Goal: Information Seeking & Learning: Learn about a topic

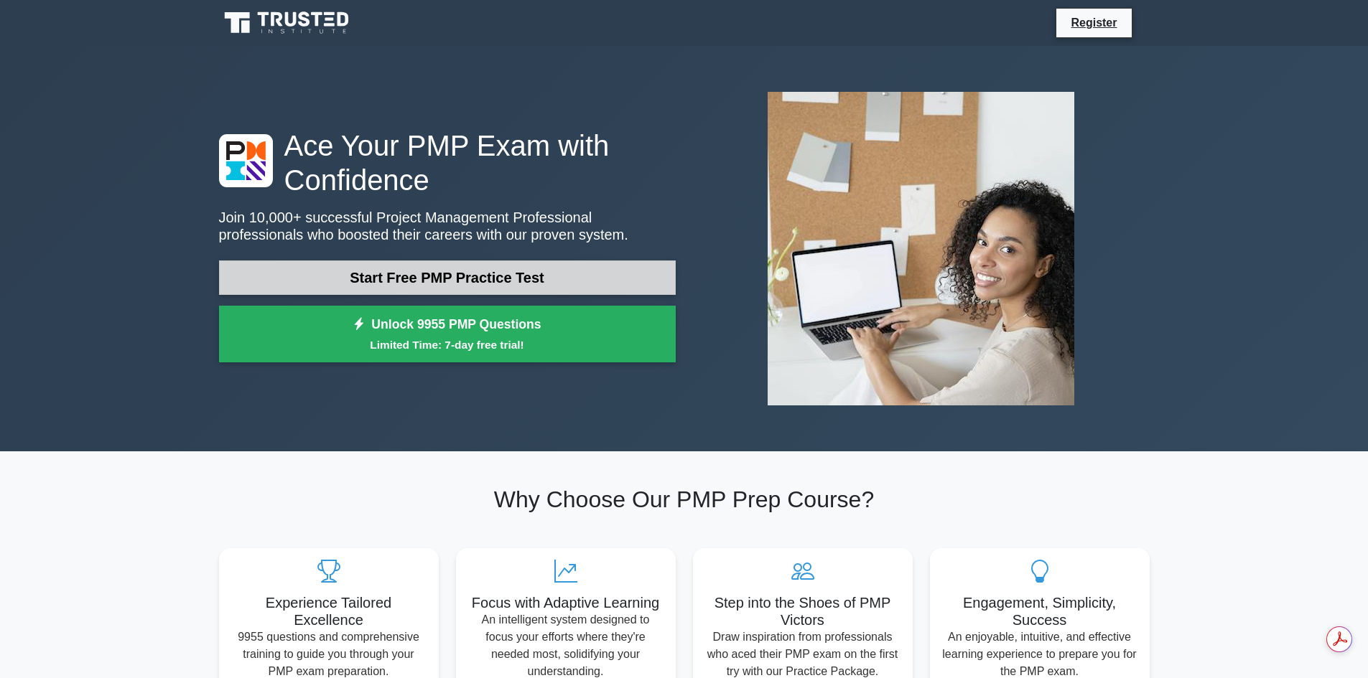
click at [584, 283] on link "Start Free PMP Practice Test" at bounding box center [447, 278] width 457 height 34
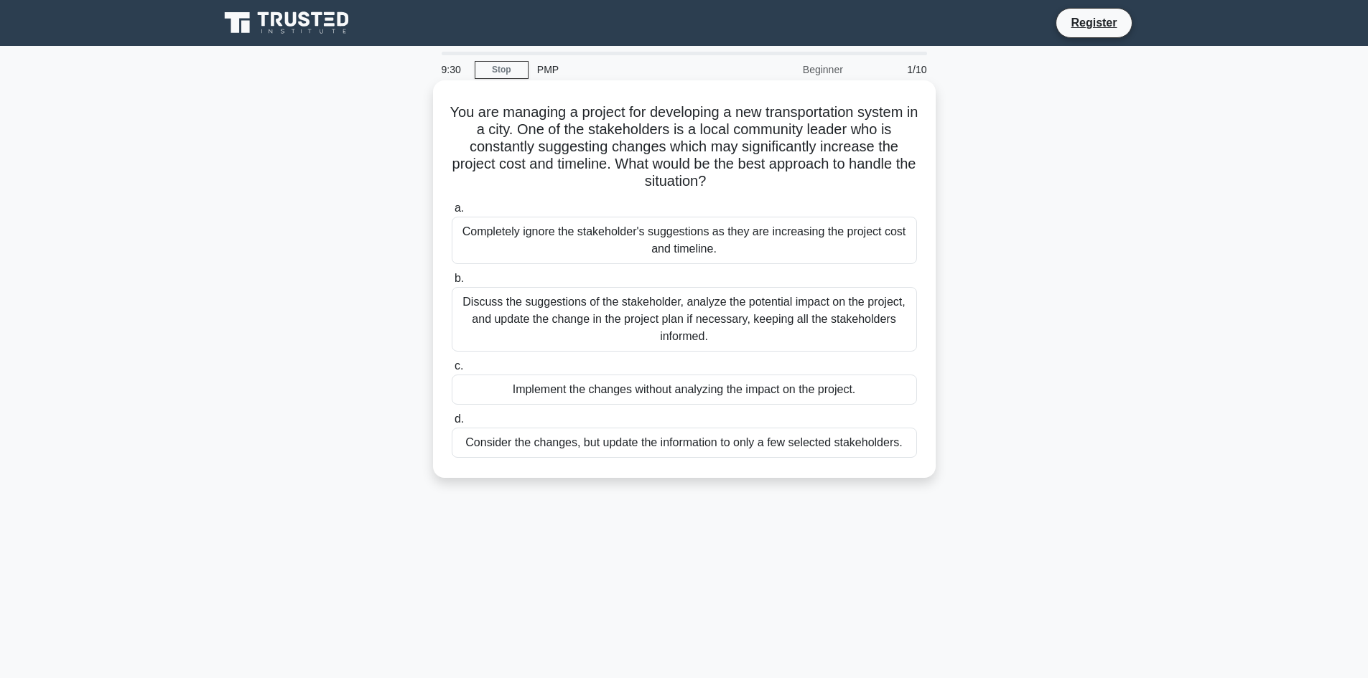
click at [561, 318] on div "Discuss the suggestions of the stakeholder, analyze the potential impact on the…" at bounding box center [684, 319] width 465 height 65
click at [452, 284] on input "b. Discuss the suggestions of the stakeholder, analyze the potential impact on …" at bounding box center [452, 278] width 0 height 9
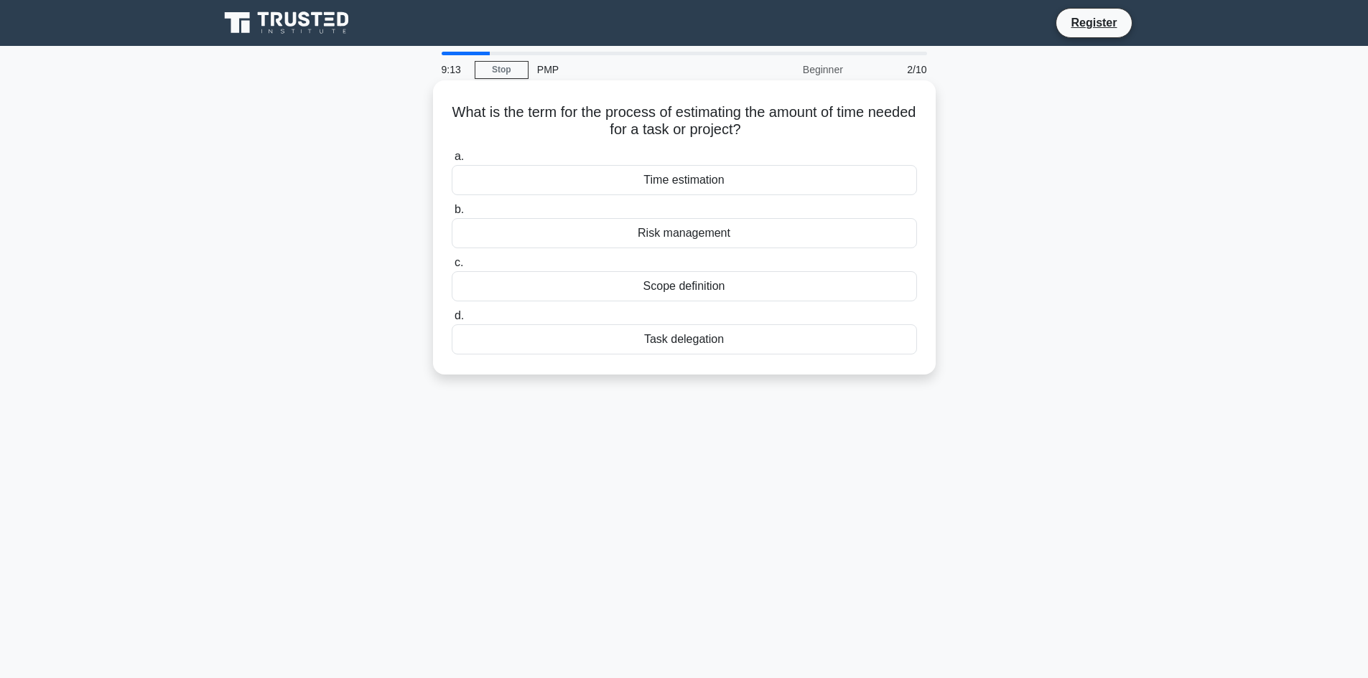
click at [735, 184] on div "Time estimation" at bounding box center [684, 180] width 465 height 30
click at [452, 162] on input "a. Time estimation" at bounding box center [452, 156] width 0 height 9
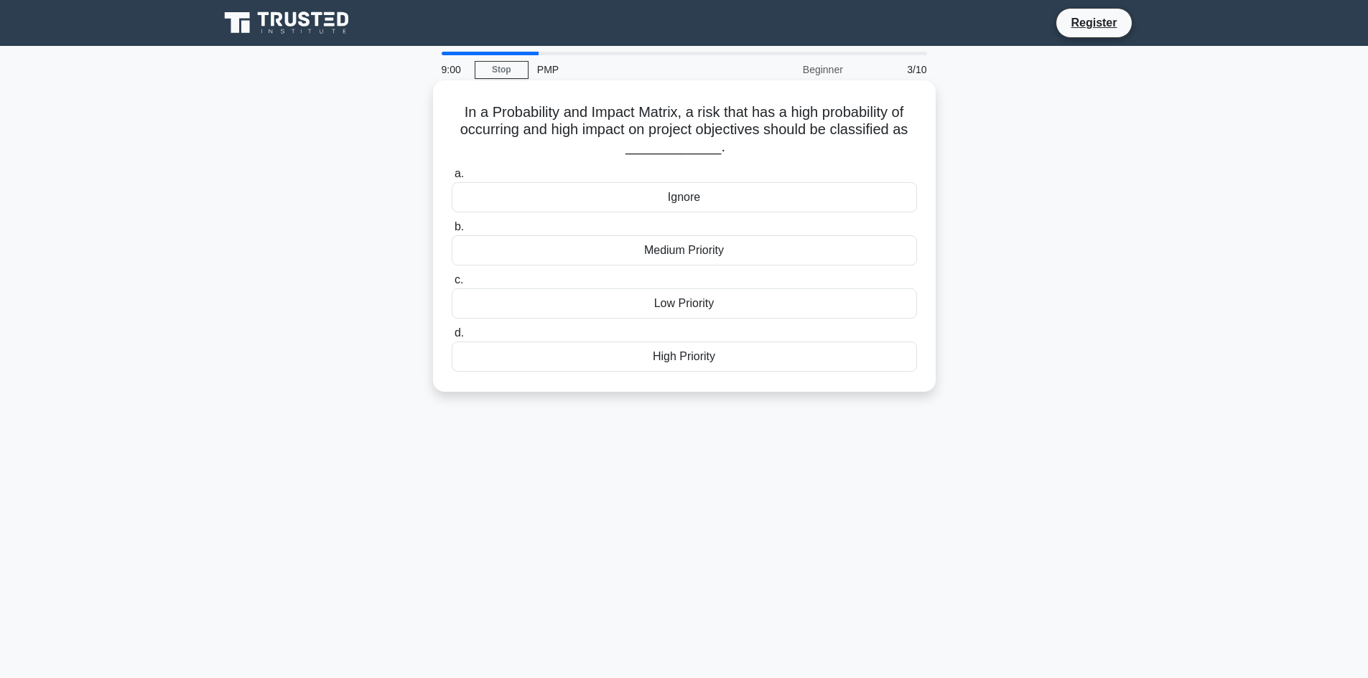
click at [715, 356] on div "High Priority" at bounding box center [684, 357] width 465 height 30
click at [452, 338] on input "d. High Priority" at bounding box center [452, 333] width 0 height 9
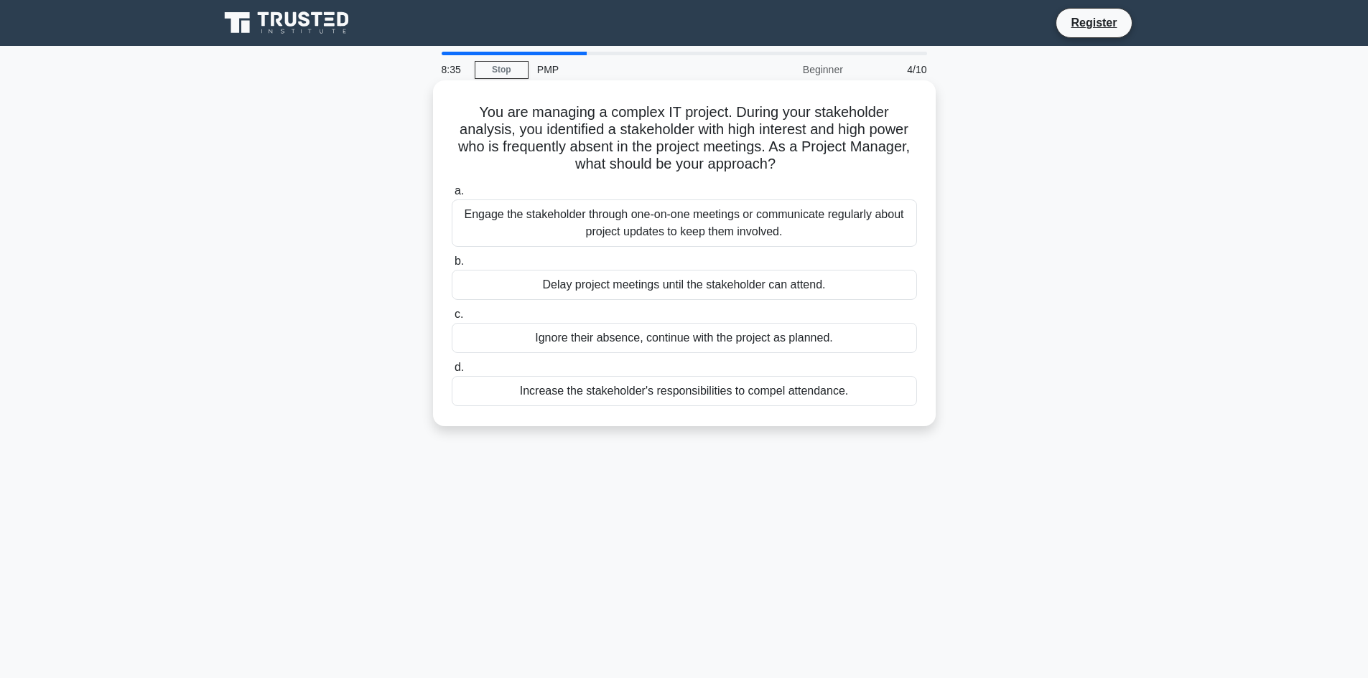
click at [587, 227] on div "Engage the stakeholder through one-on-one meetings or communicate regularly abo…" at bounding box center [684, 223] width 465 height 47
click at [452, 196] on input "a. Engage the stakeholder through one-on-one meetings or communicate regularly …" at bounding box center [452, 191] width 0 height 9
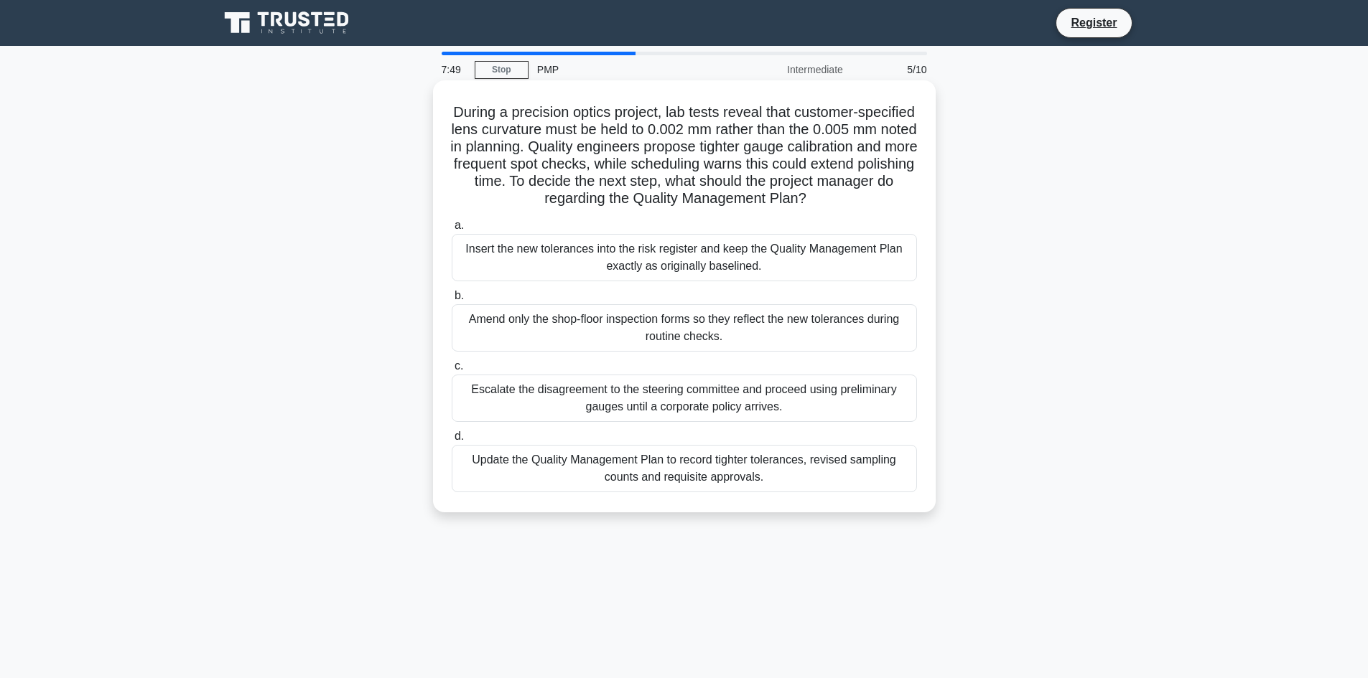
click at [759, 475] on div "Update the Quality Management Plan to record tighter tolerances, revised sampli…" at bounding box center [684, 468] width 465 height 47
click at [452, 441] on input "d. Update the Quality Management Plan to record tighter tolerances, revised sam…" at bounding box center [452, 436] width 0 height 9
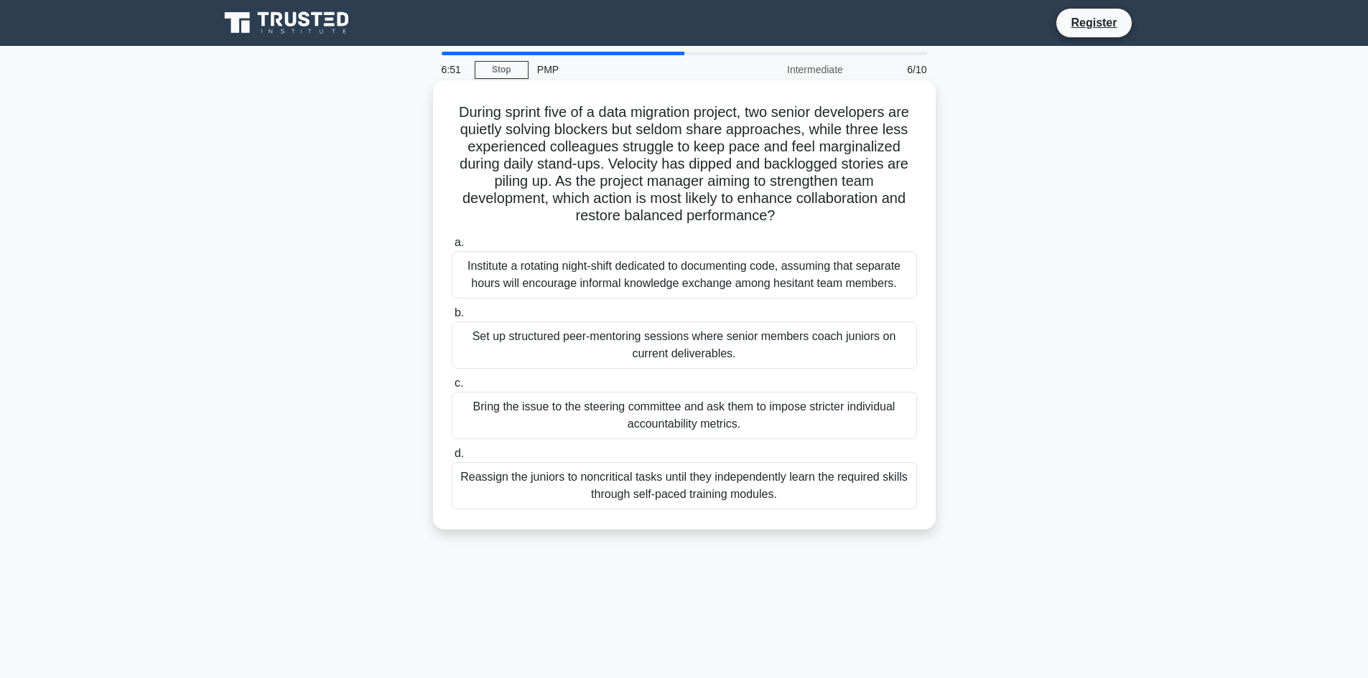
click at [499, 498] on div "Reassign the juniors to noncritical tasks until they independently learn the re…" at bounding box center [684, 485] width 465 height 47
click at [452, 459] on input "d. Reassign the juniors to noncritical tasks until they independently learn the…" at bounding box center [452, 453] width 0 height 9
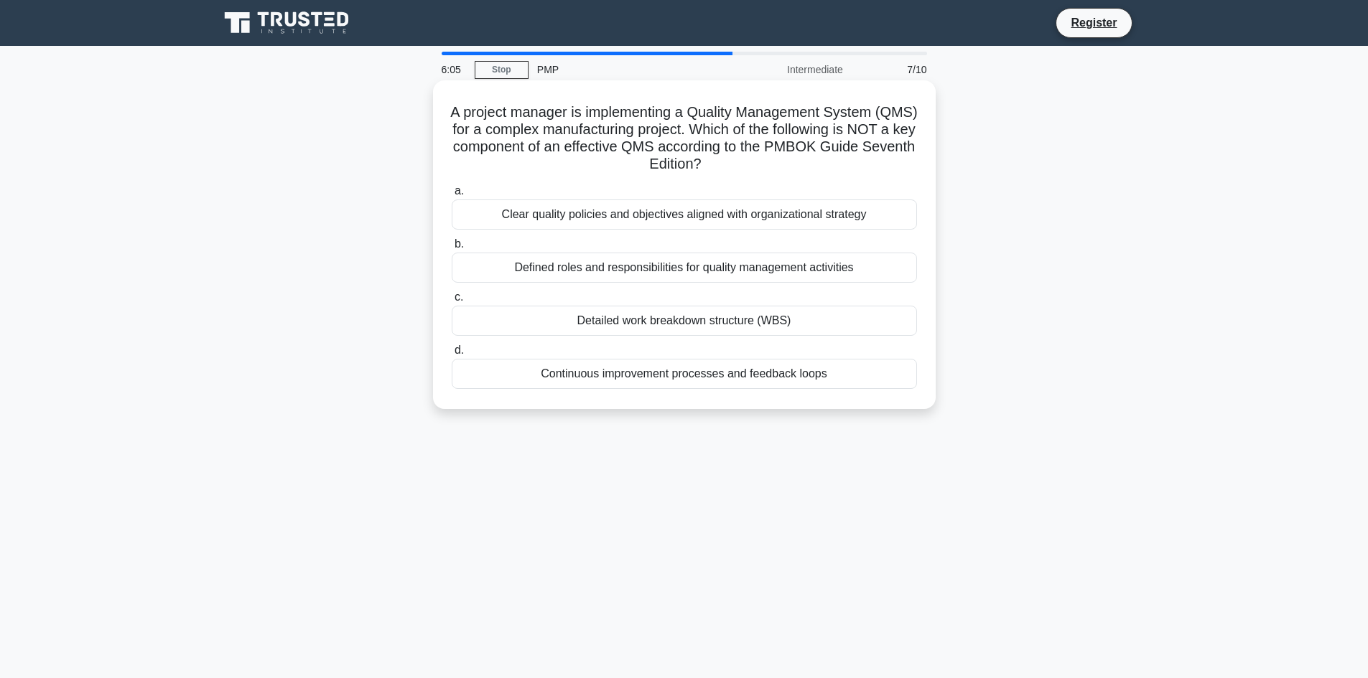
click at [540, 335] on div "Detailed work breakdown structure (WBS)" at bounding box center [684, 321] width 465 height 30
click at [452, 302] on input "c. Detailed work breakdown structure (WBS)" at bounding box center [452, 297] width 0 height 9
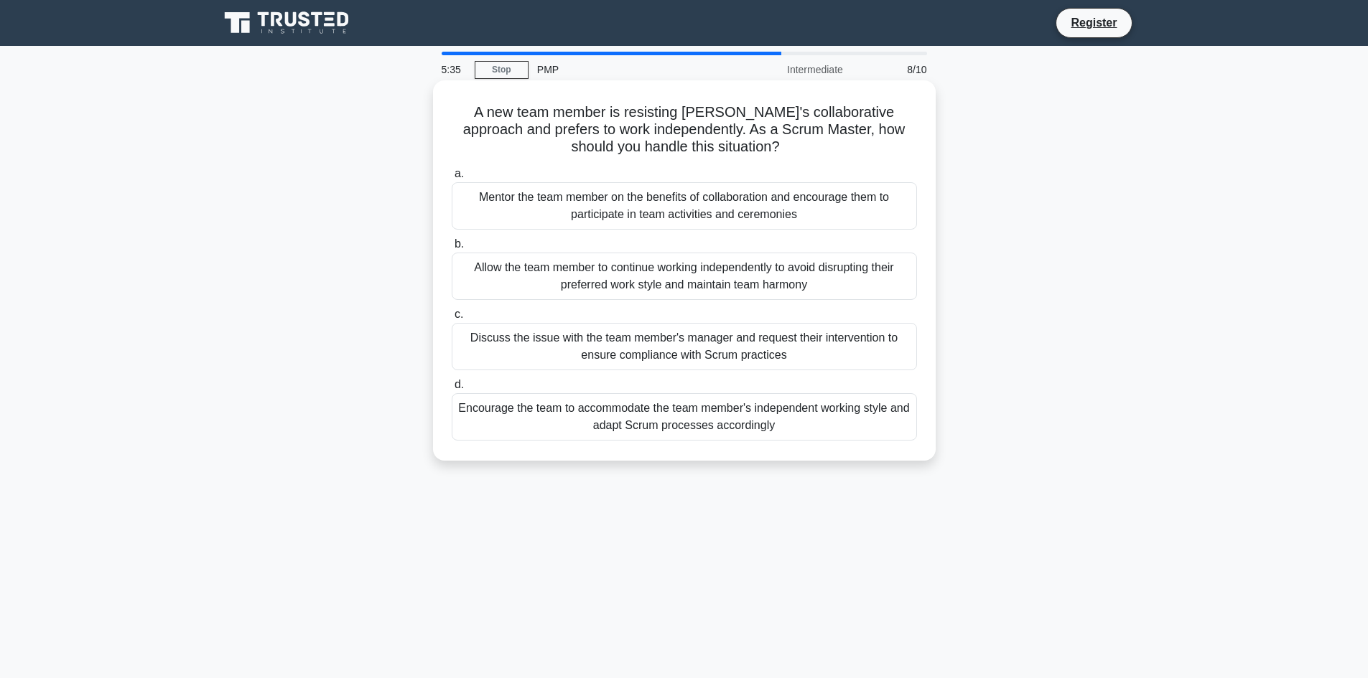
click at [714, 430] on div "Encourage the team to accommodate the team member's independent working style a…" at bounding box center [684, 416] width 465 height 47
click at [452, 390] on input "d. Encourage the team to accommodate the team member's independent working styl…" at bounding box center [452, 384] width 0 height 9
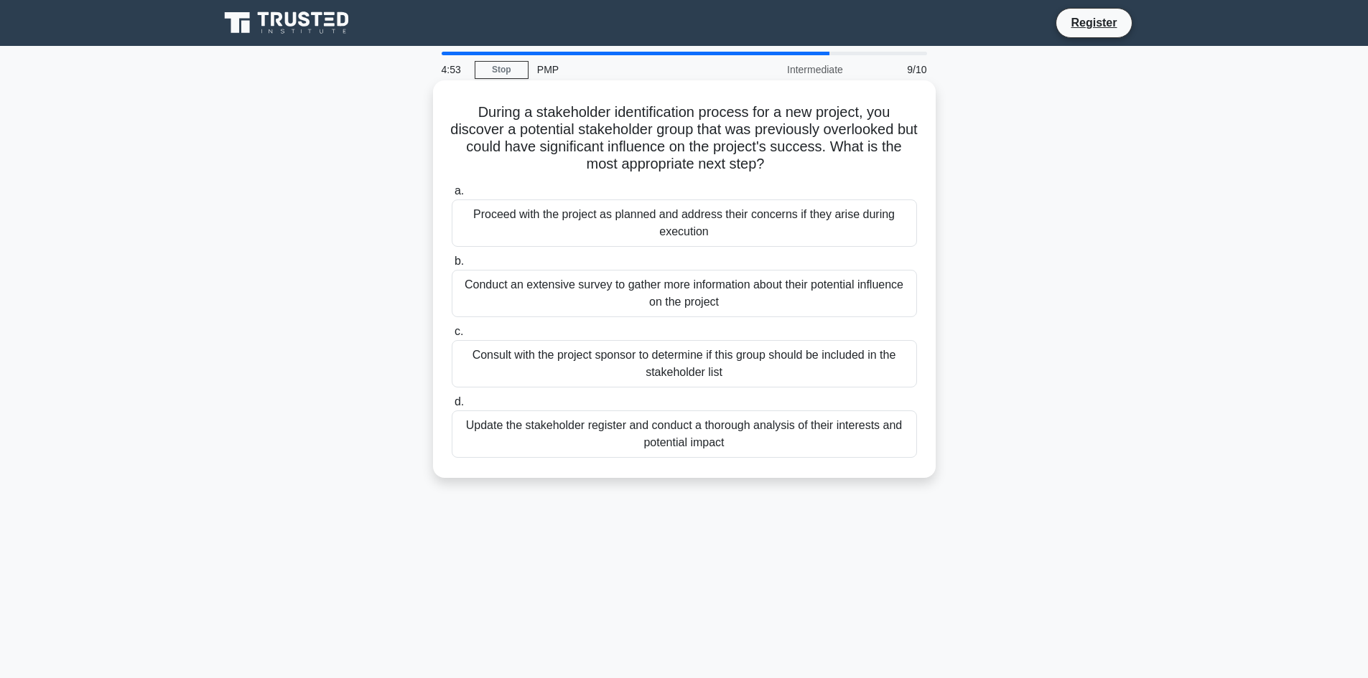
click at [711, 449] on div "Update the stakeholder register and conduct a thorough analysis of their intere…" at bounding box center [684, 434] width 465 height 47
click at [452, 407] on input "d. Update the stakeholder register and conduct a thorough analysis of their int…" at bounding box center [452, 402] width 0 height 9
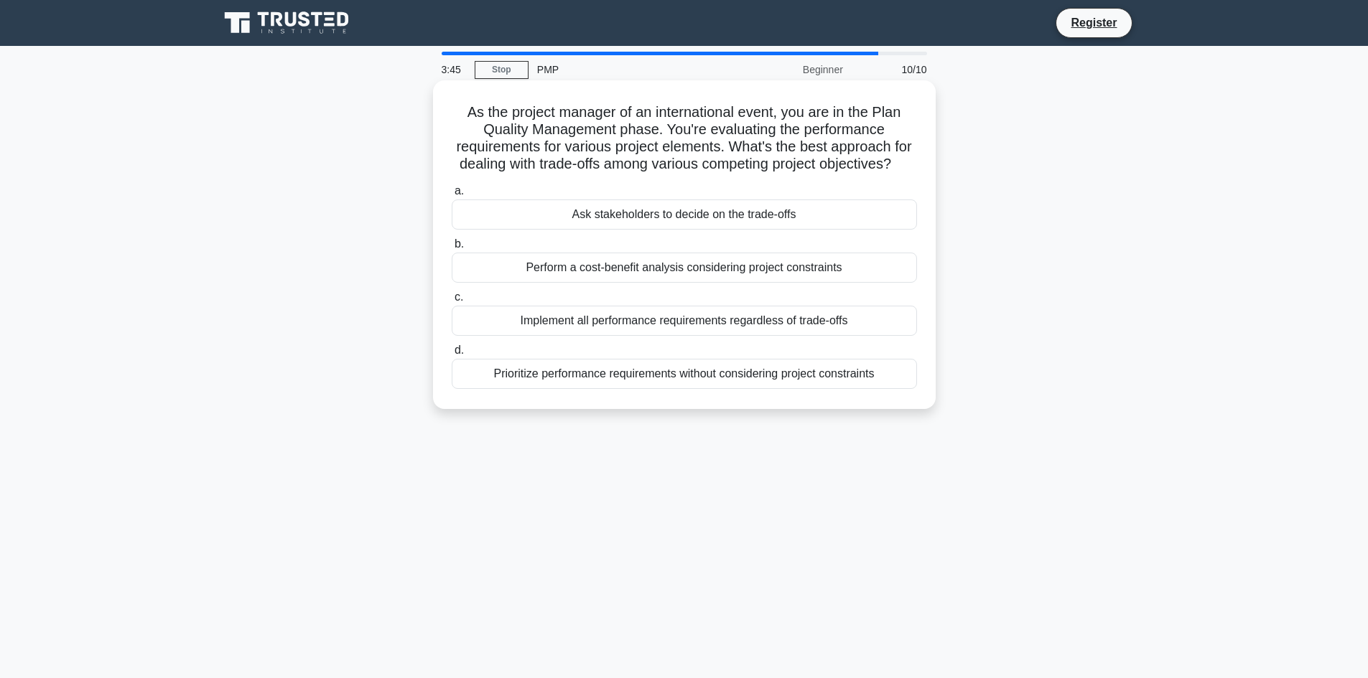
click at [754, 281] on div "Perform a cost-benefit analysis considering project constraints" at bounding box center [684, 268] width 465 height 30
click at [452, 249] on input "b. Perform a cost-benefit analysis considering project constraints" at bounding box center [452, 244] width 0 height 9
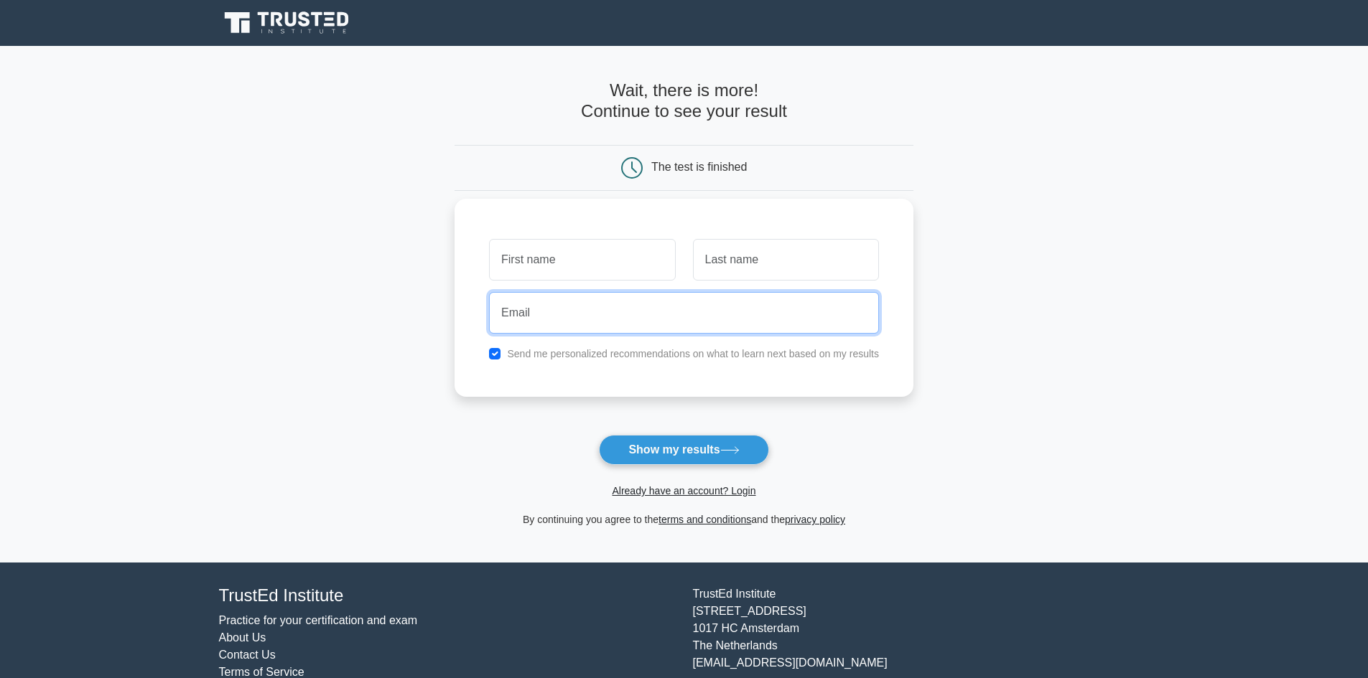
click at [531, 314] on input "email" at bounding box center [684, 313] width 390 height 42
type input "[EMAIL_ADDRESS][DOMAIN_NAME]"
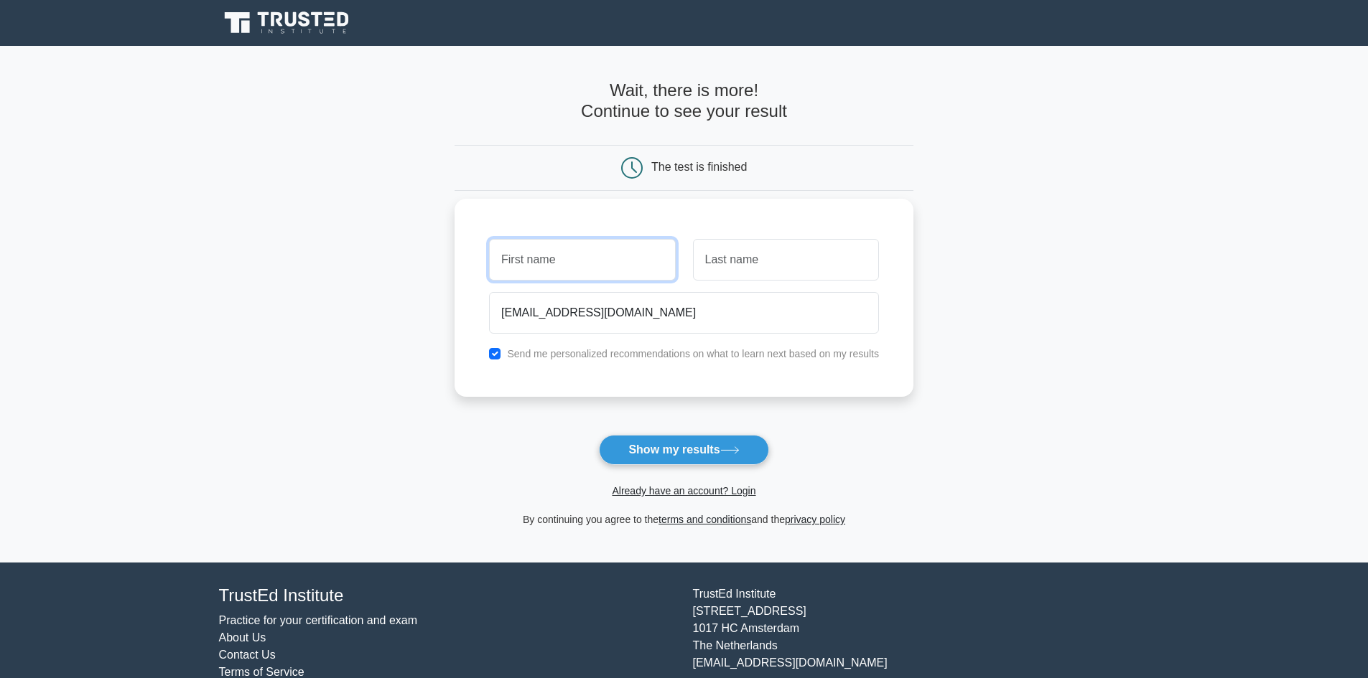
click at [586, 261] on input "text" at bounding box center [582, 260] width 186 height 42
type input "R"
click at [728, 256] on input "text" at bounding box center [786, 260] width 186 height 42
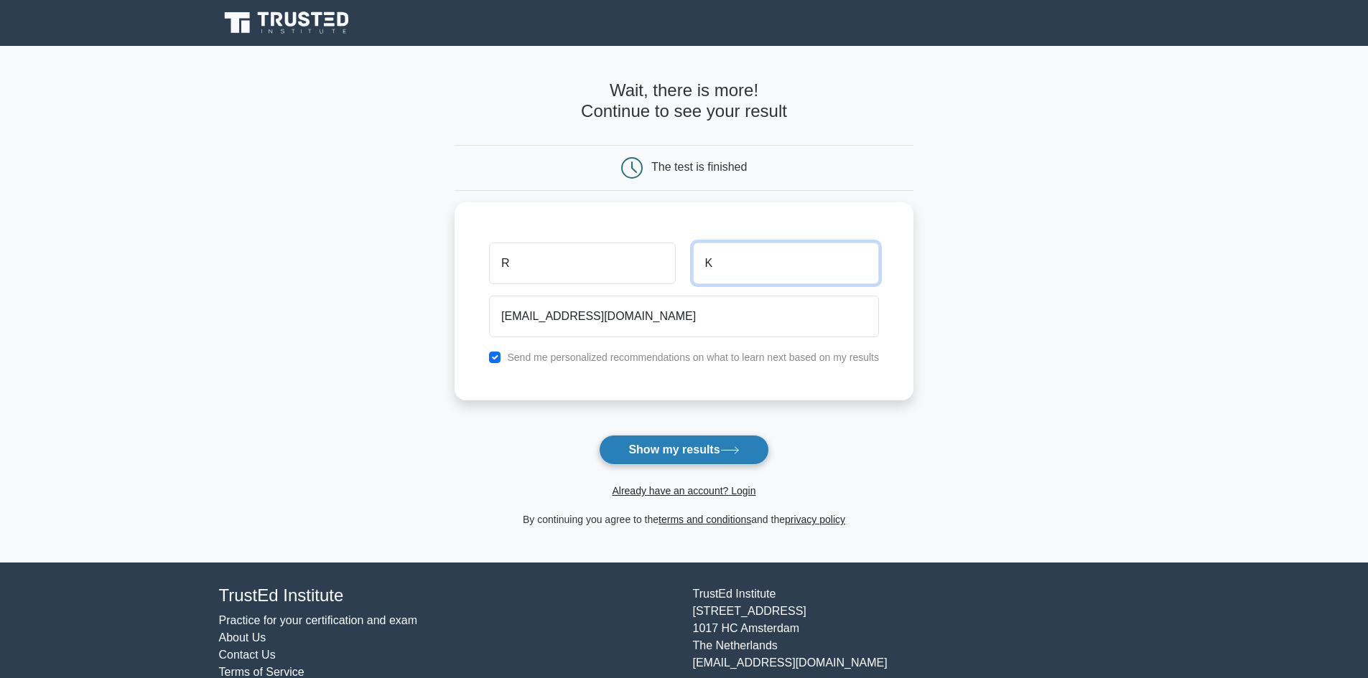
type input "K"
click at [693, 449] on button "Show my results" at bounding box center [683, 450] width 169 height 30
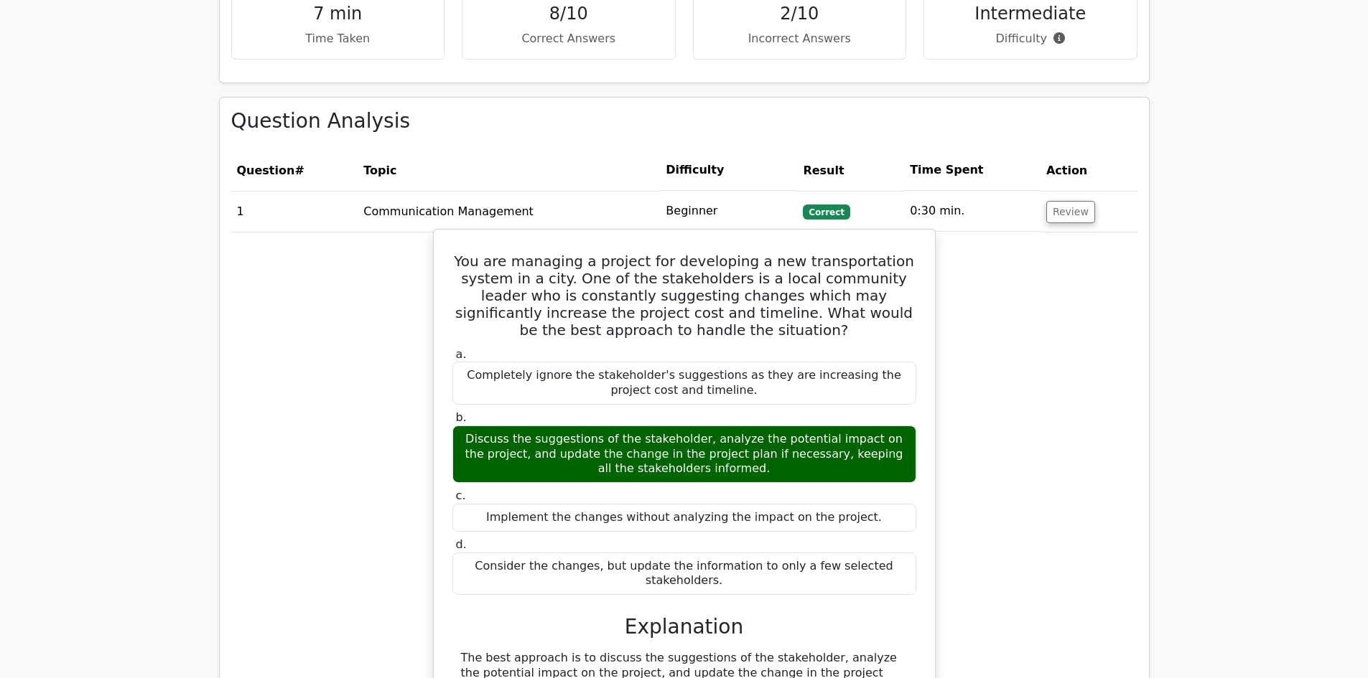
scroll to position [933, 0]
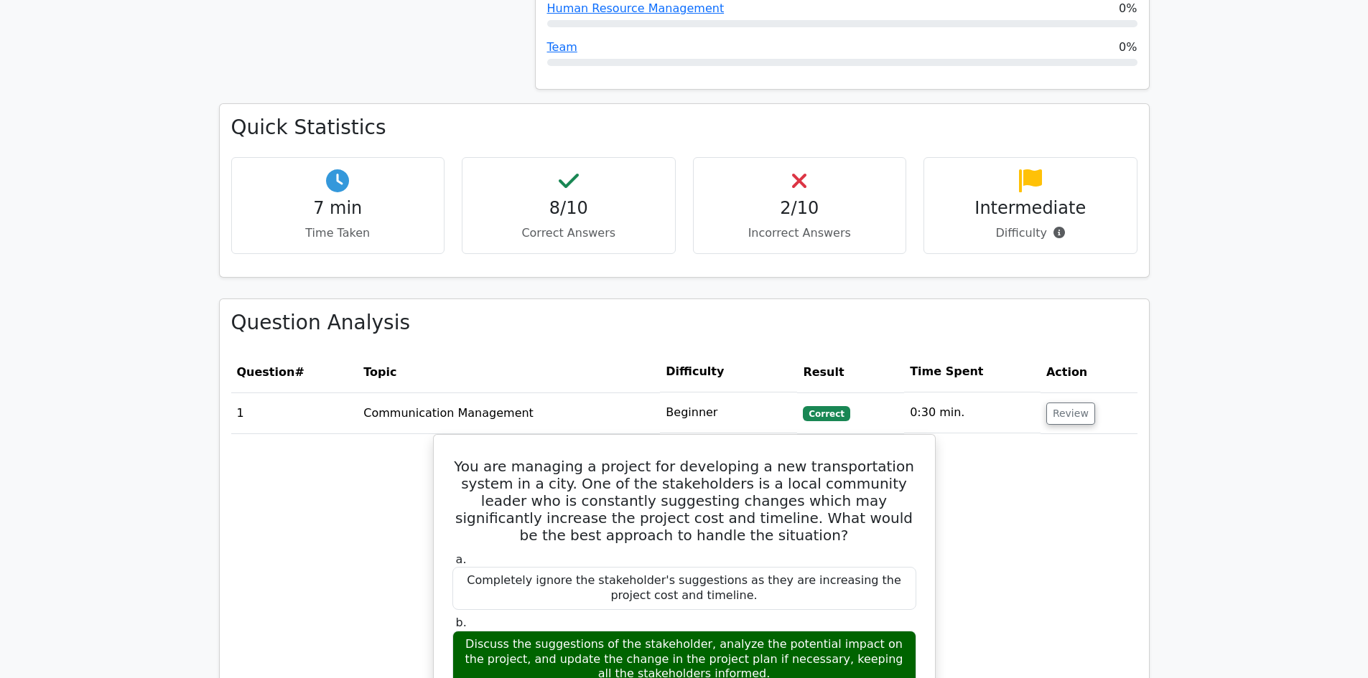
click at [773, 157] on div "2/10 Incorrect Answers" at bounding box center [800, 205] width 214 height 97
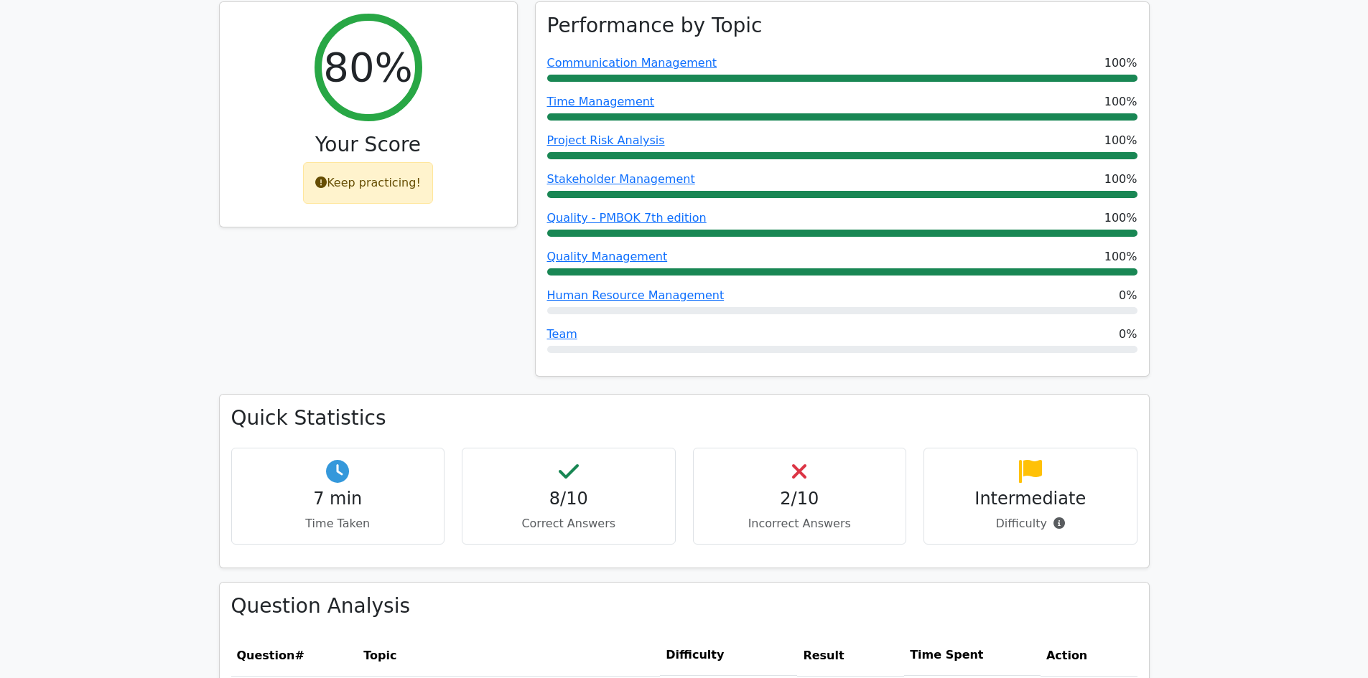
scroll to position [503, 0]
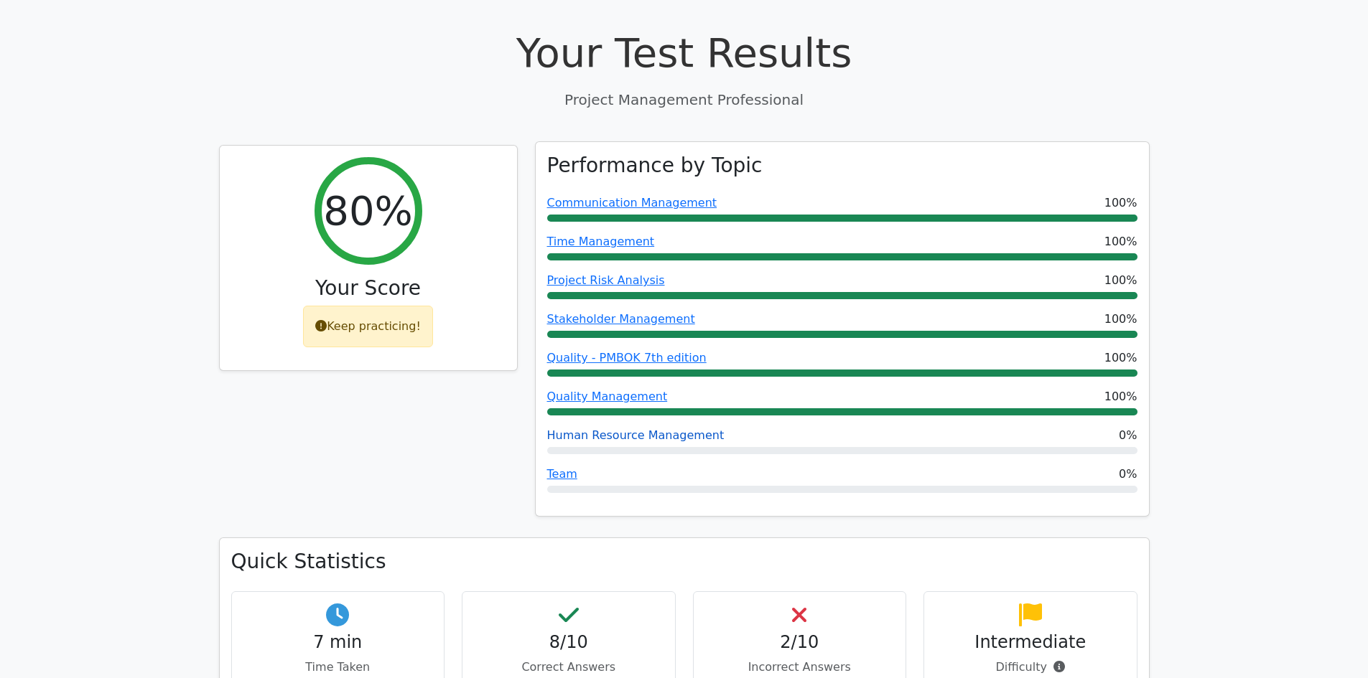
click at [675, 429] on link "Human Resource Management" at bounding box center [635, 436] width 177 height 14
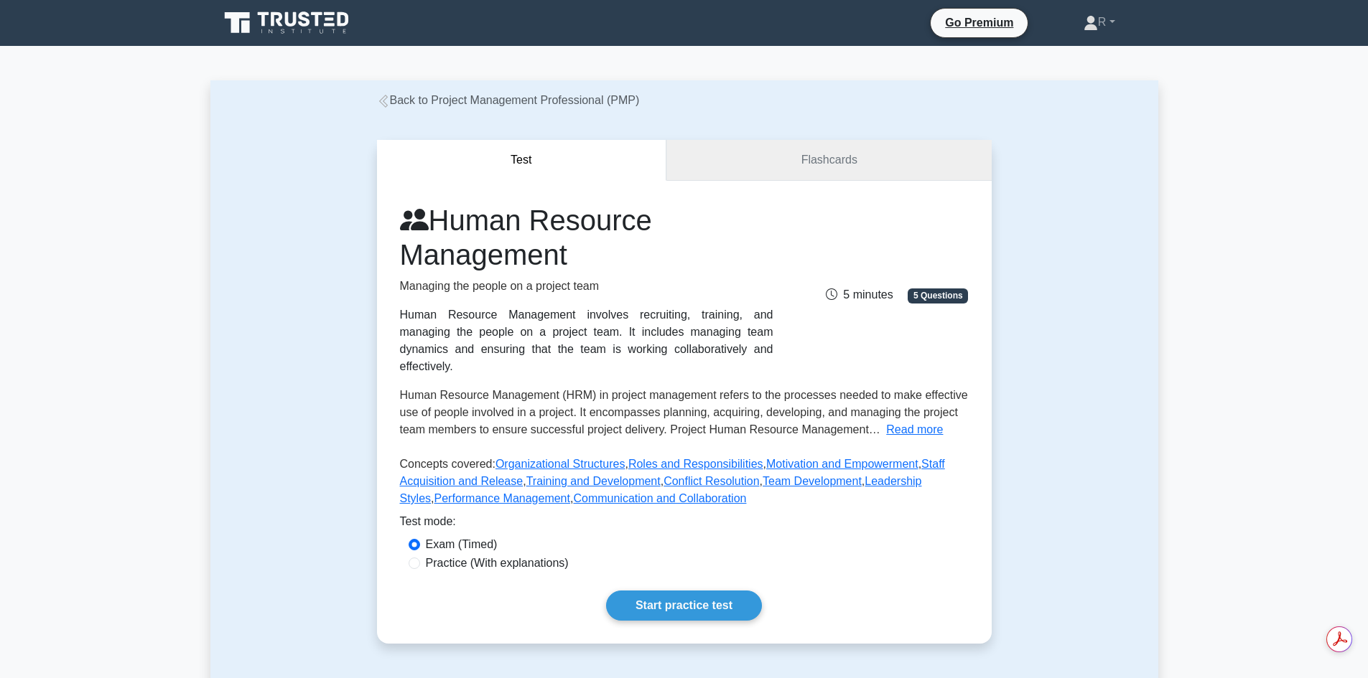
click at [805, 156] on link "Flashcards" at bounding box center [828, 160] width 324 height 41
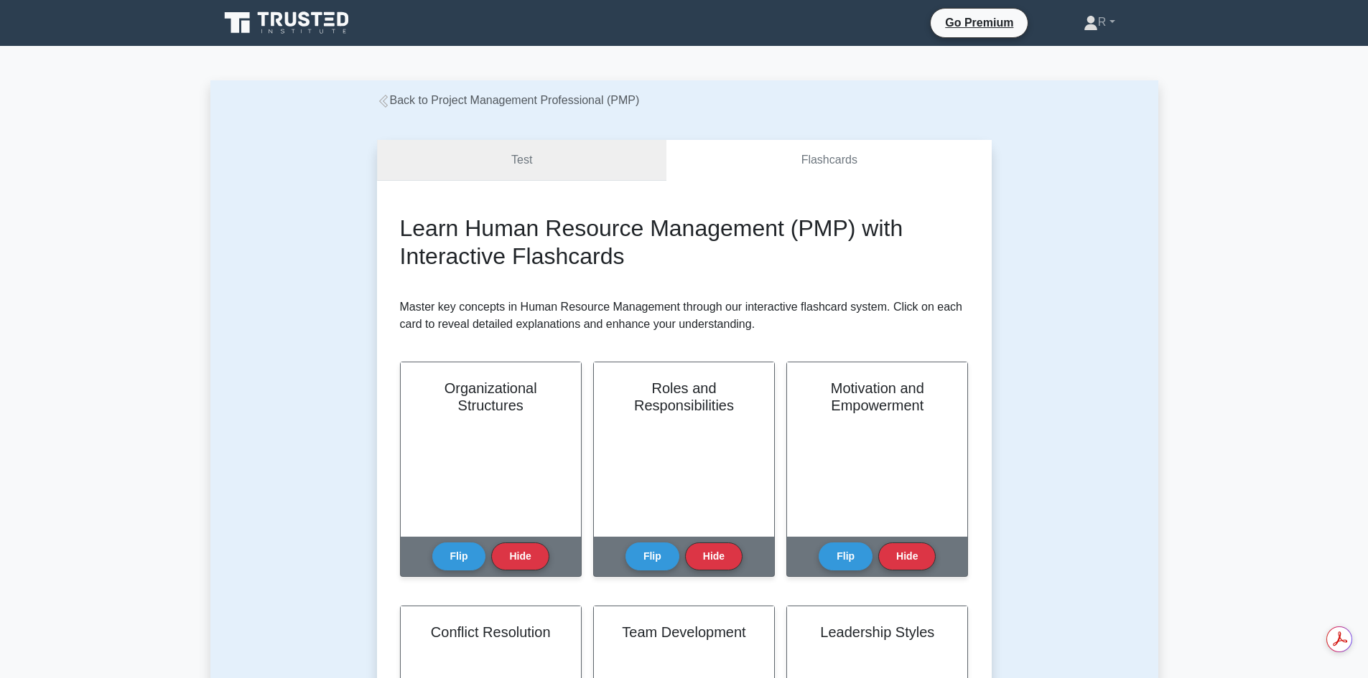
click at [541, 160] on link "Test" at bounding box center [522, 160] width 290 height 41
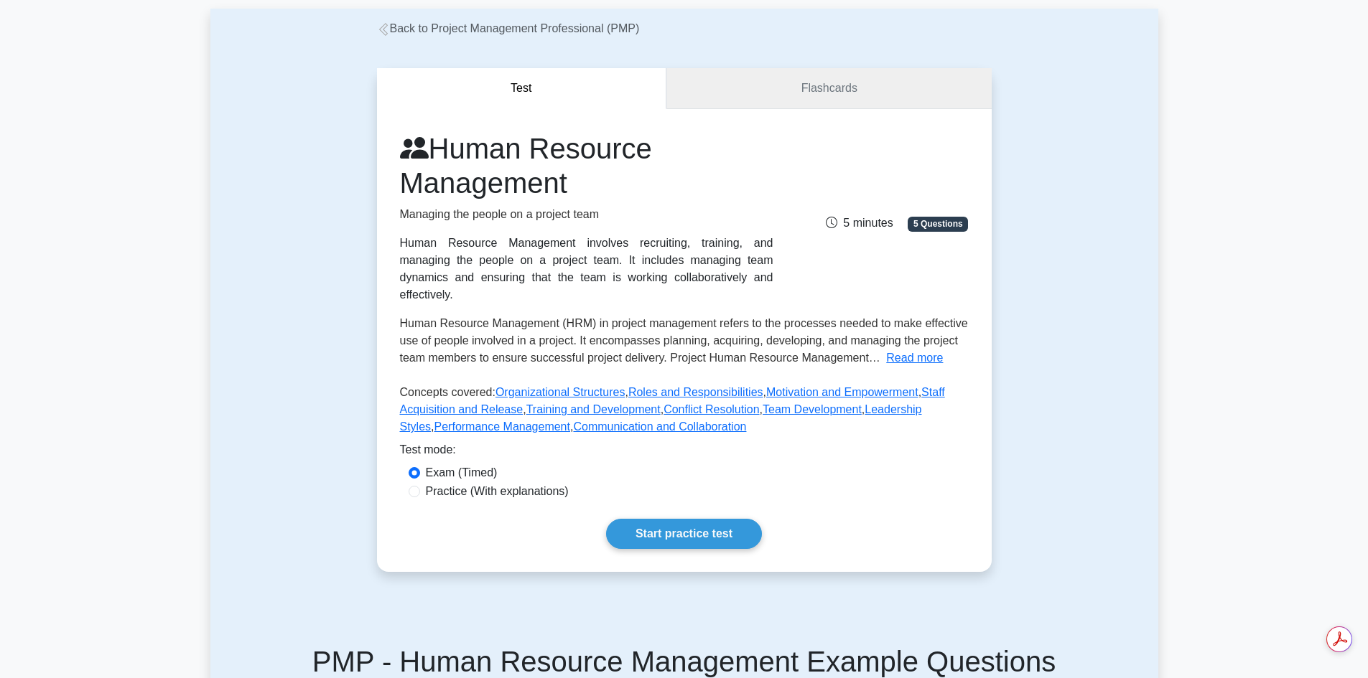
click at [859, 96] on link "Flashcards" at bounding box center [828, 88] width 324 height 41
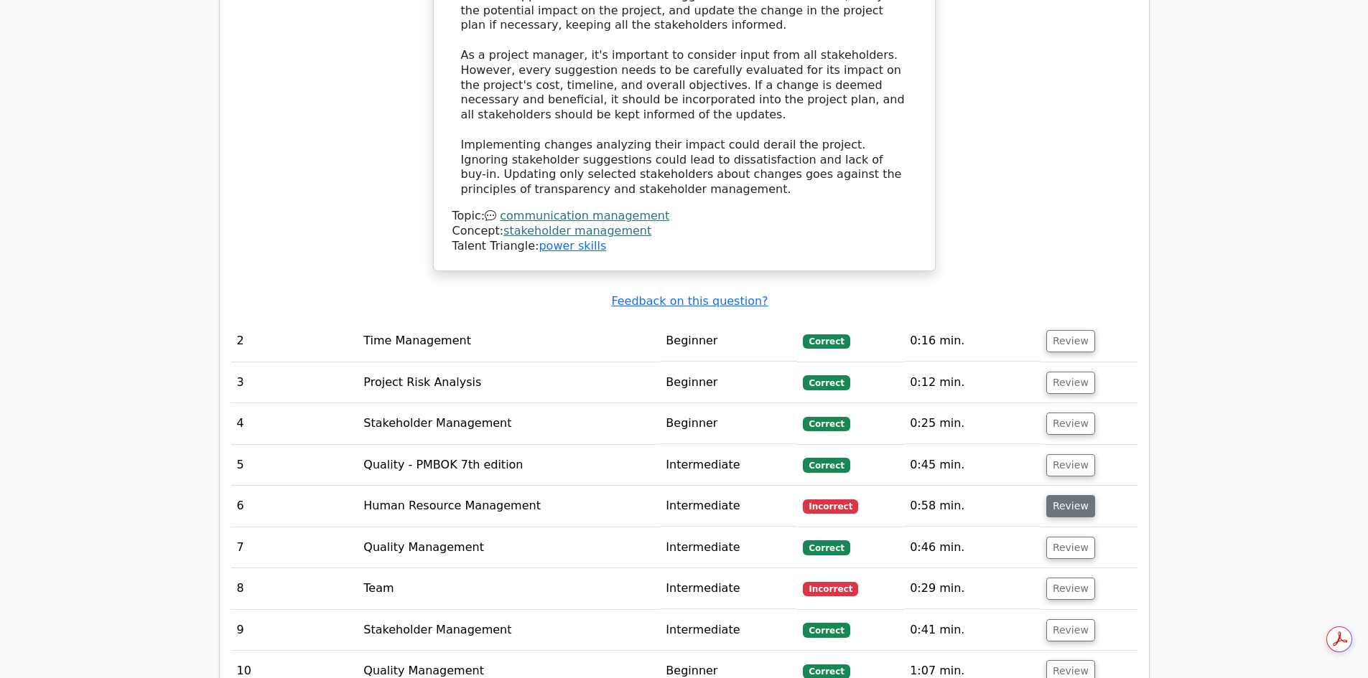
click at [1066, 495] on button "Review" at bounding box center [1070, 506] width 49 height 22
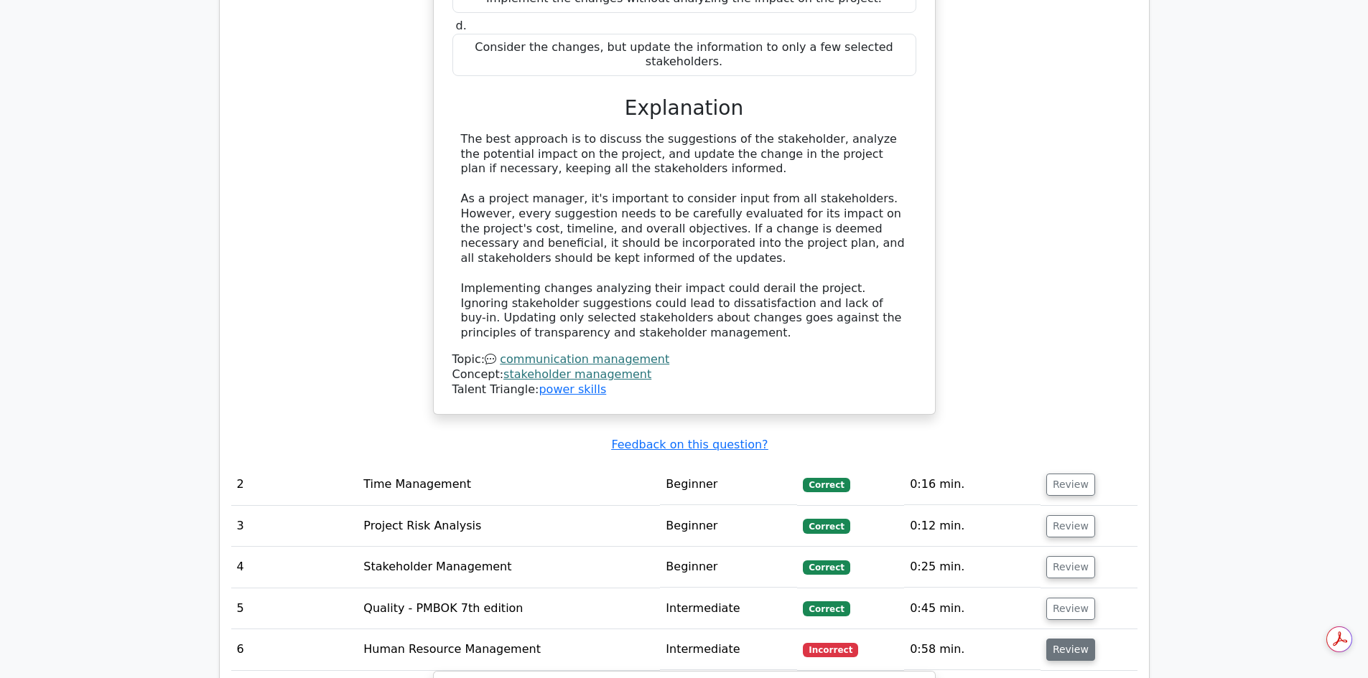
click at [1078, 639] on button "Review" at bounding box center [1070, 650] width 49 height 22
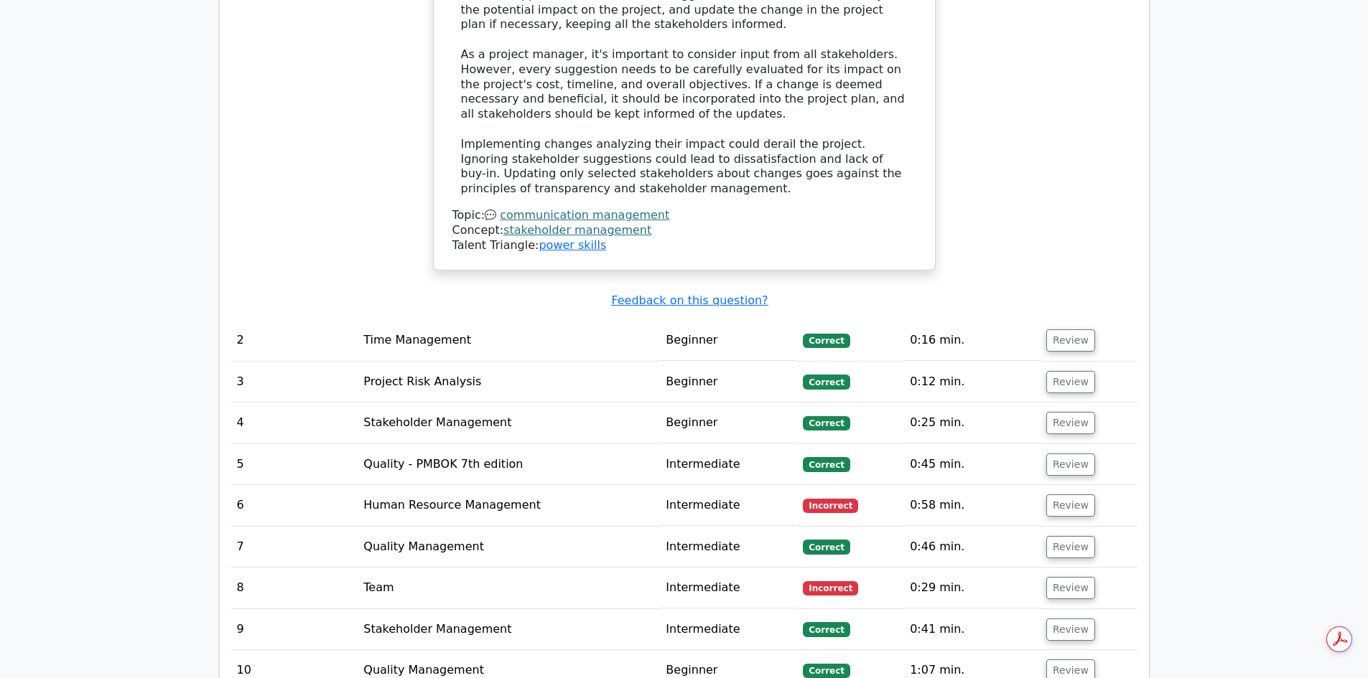
scroll to position [1869, 0]
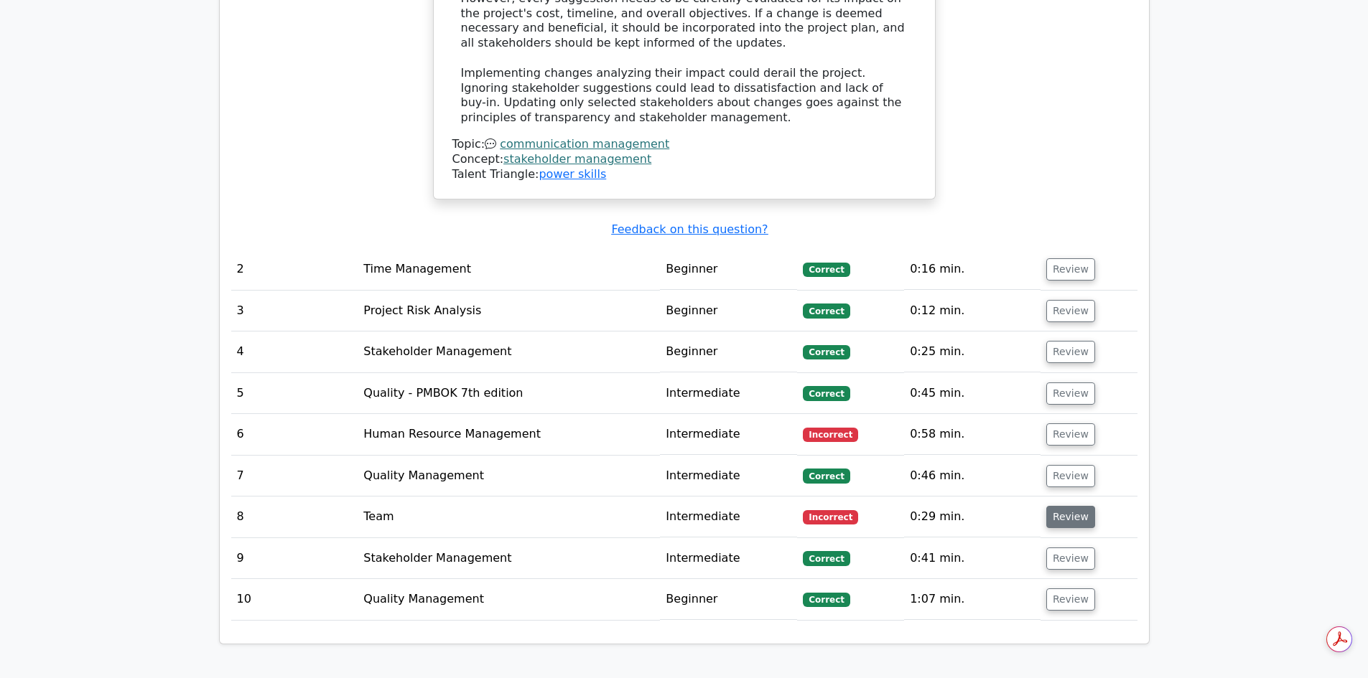
click at [1077, 506] on button "Review" at bounding box center [1070, 517] width 49 height 22
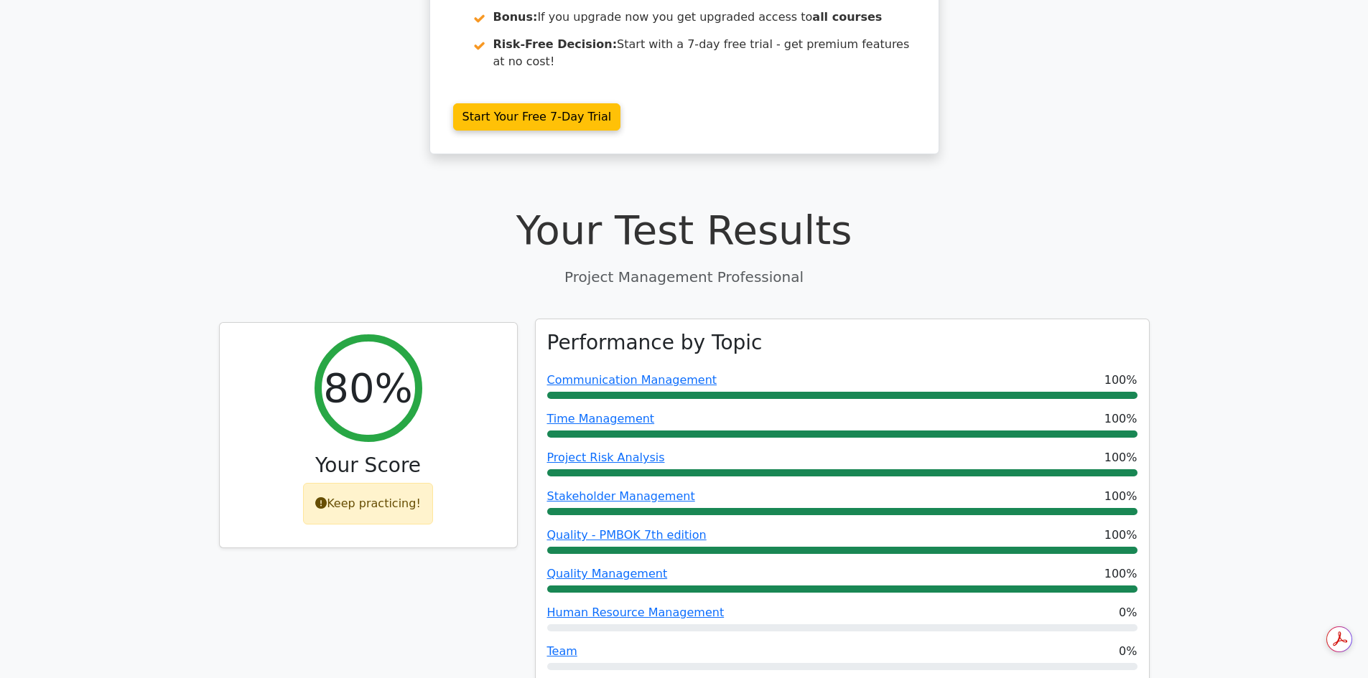
scroll to position [359, 0]
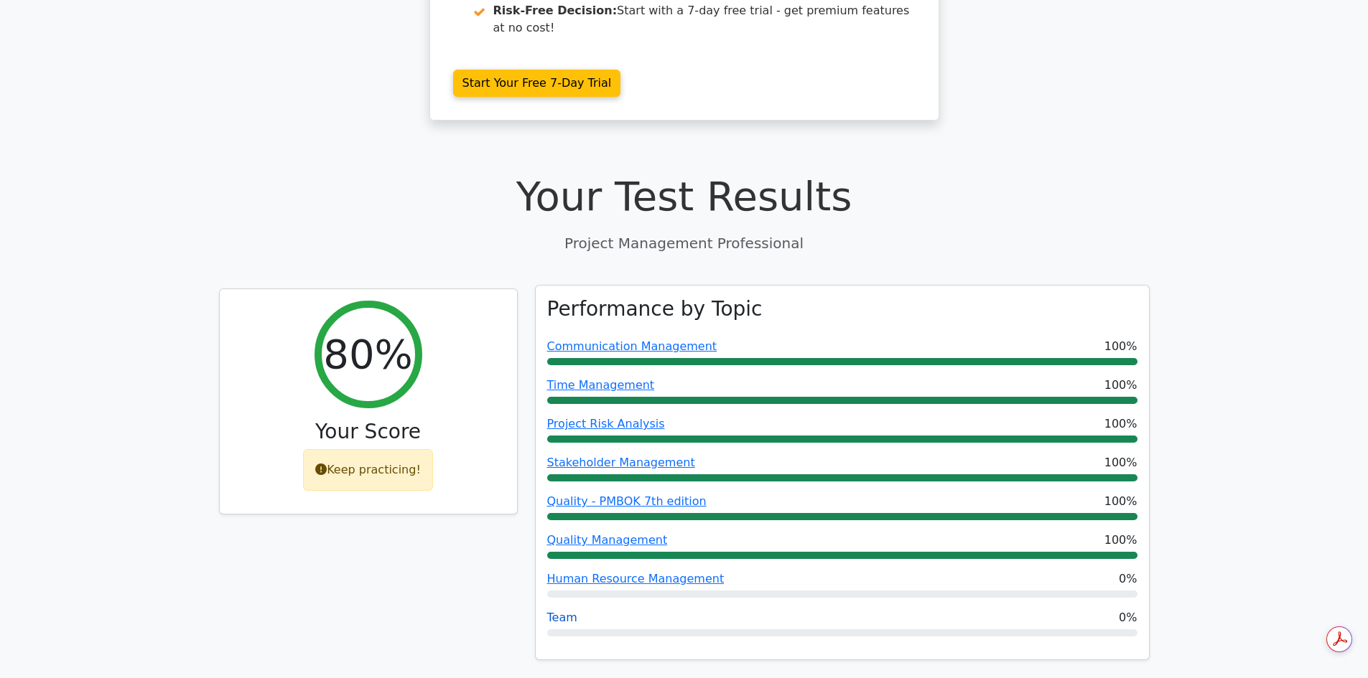
click at [551, 611] on link "Team" at bounding box center [562, 618] width 30 height 14
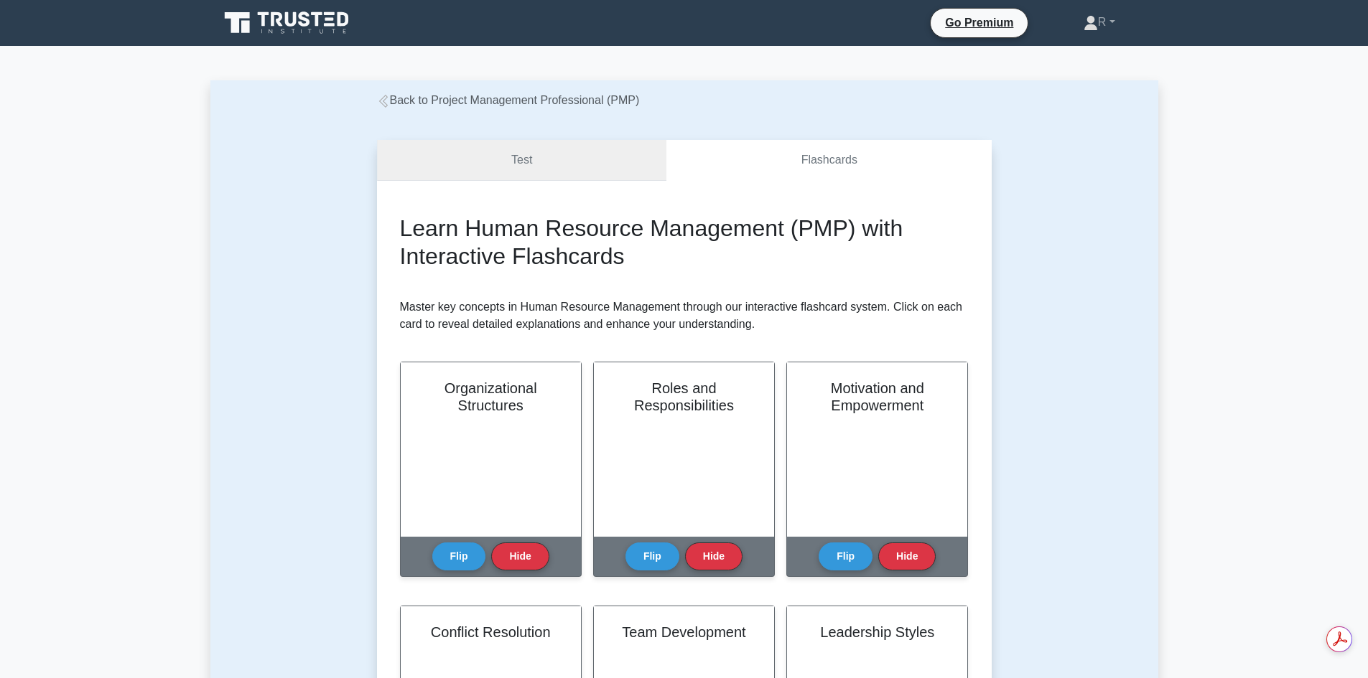
click at [525, 159] on link "Test" at bounding box center [522, 160] width 290 height 41
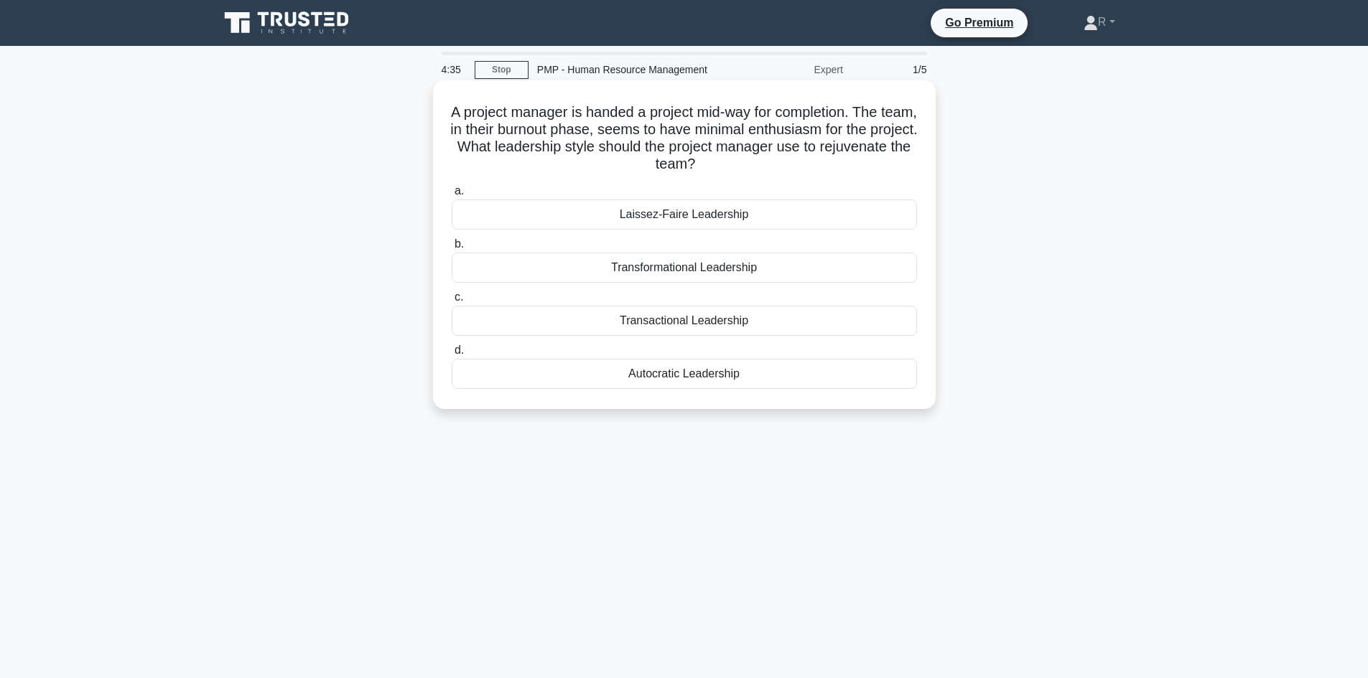
click at [733, 263] on div "Transformational Leadership" at bounding box center [684, 268] width 465 height 30
click at [452, 249] on input "b. Transformational Leadership" at bounding box center [452, 244] width 0 height 9
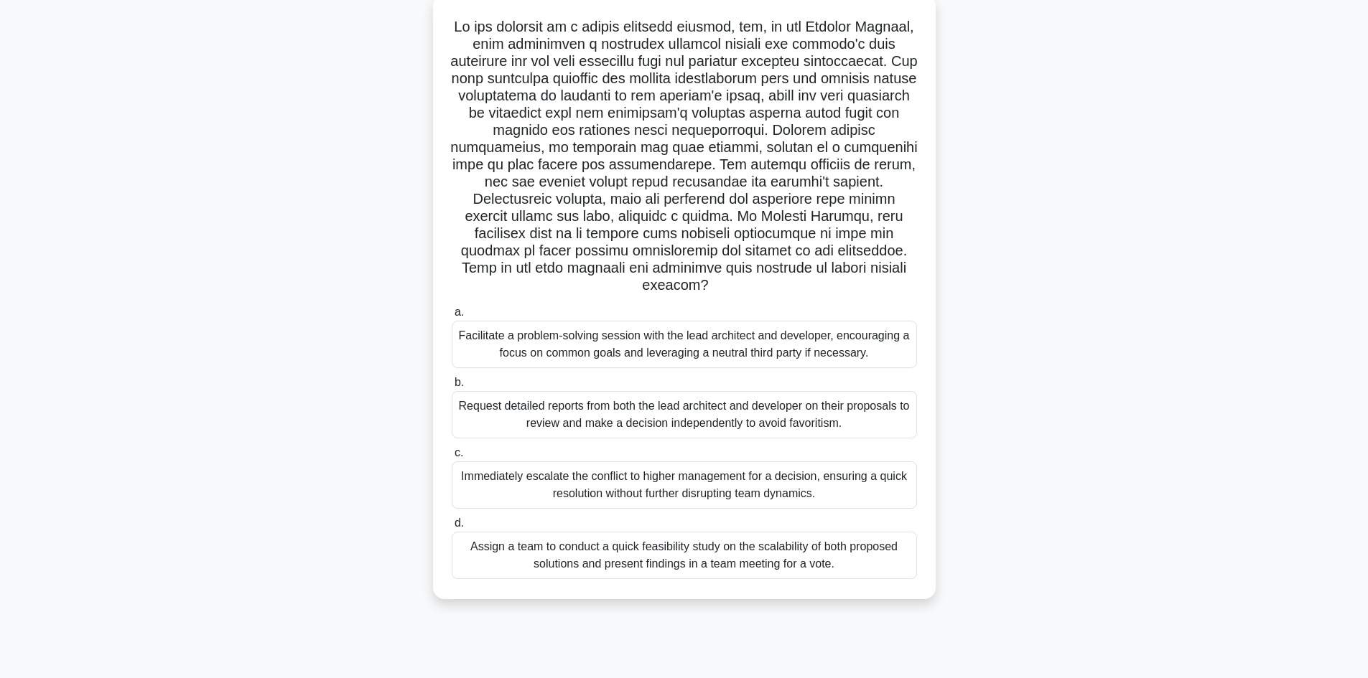
scroll to position [97, 0]
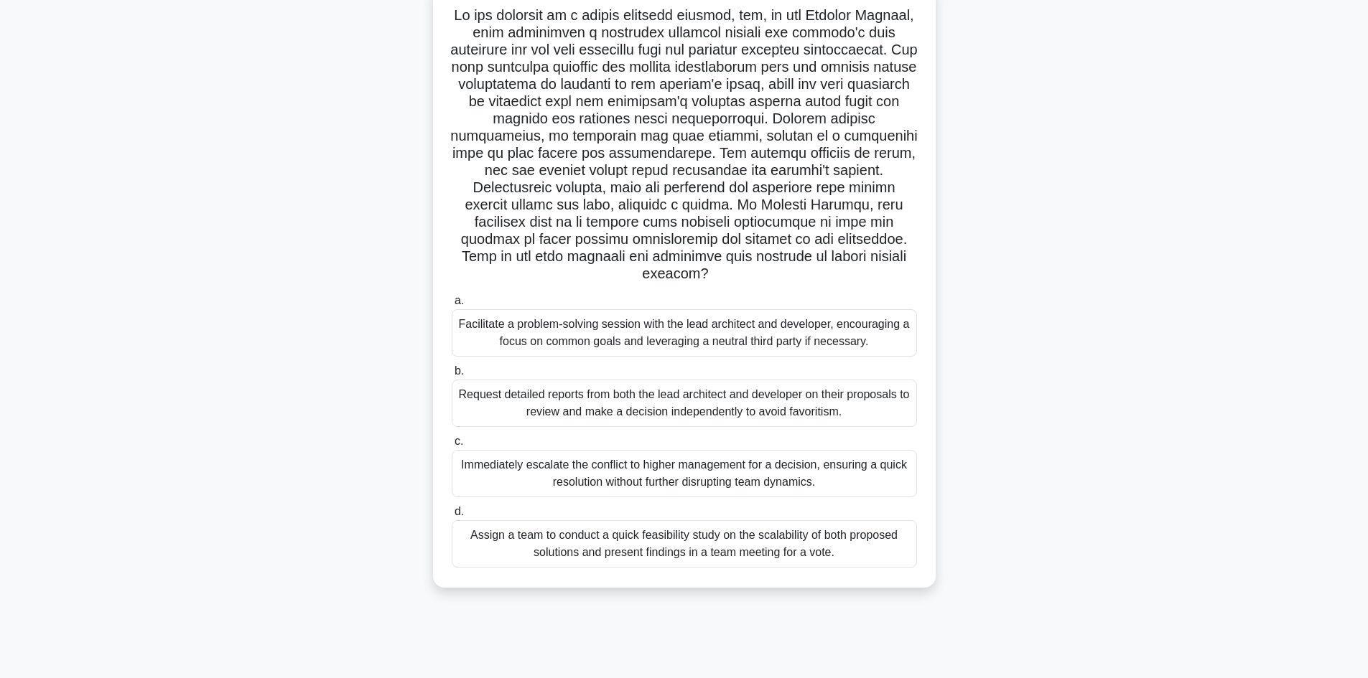
click at [677, 333] on div "Facilitate a problem-solving session with the lead architect and developer, enc…" at bounding box center [684, 332] width 465 height 47
click at [452, 306] on input "a. Facilitate a problem-solving session with the lead architect and developer, …" at bounding box center [452, 300] width 0 height 9
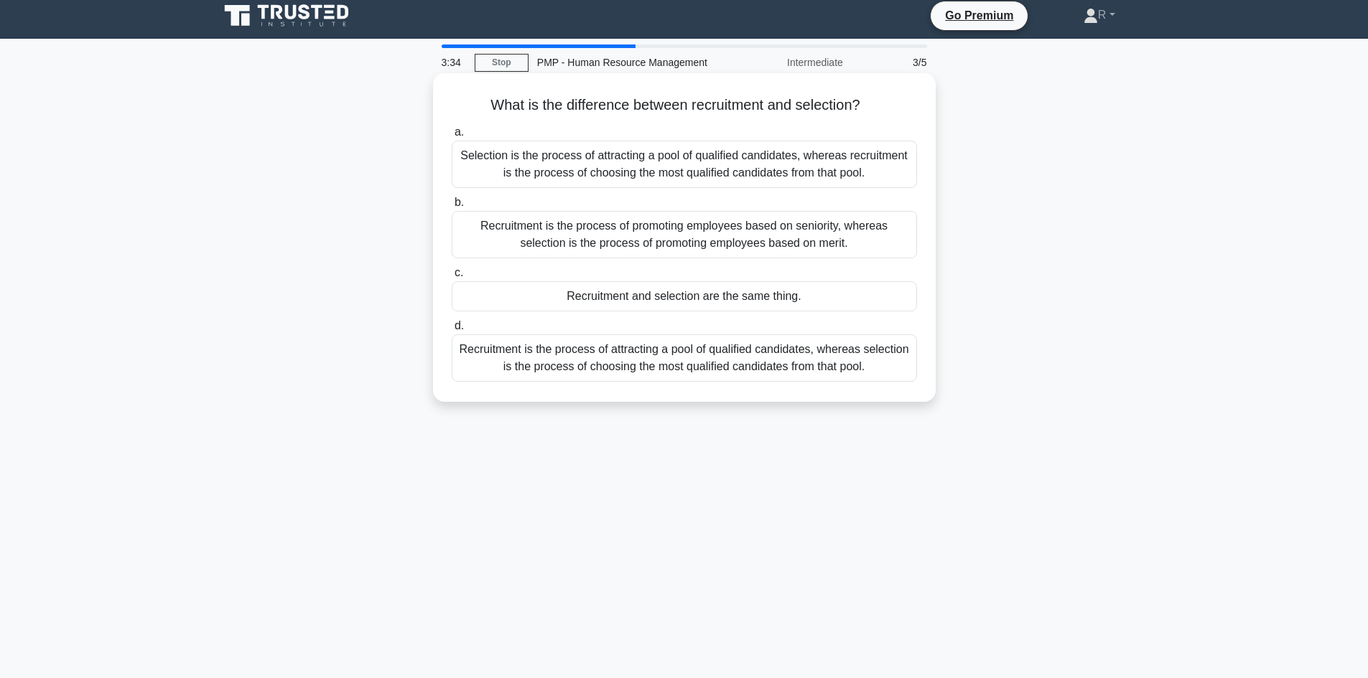
scroll to position [0, 0]
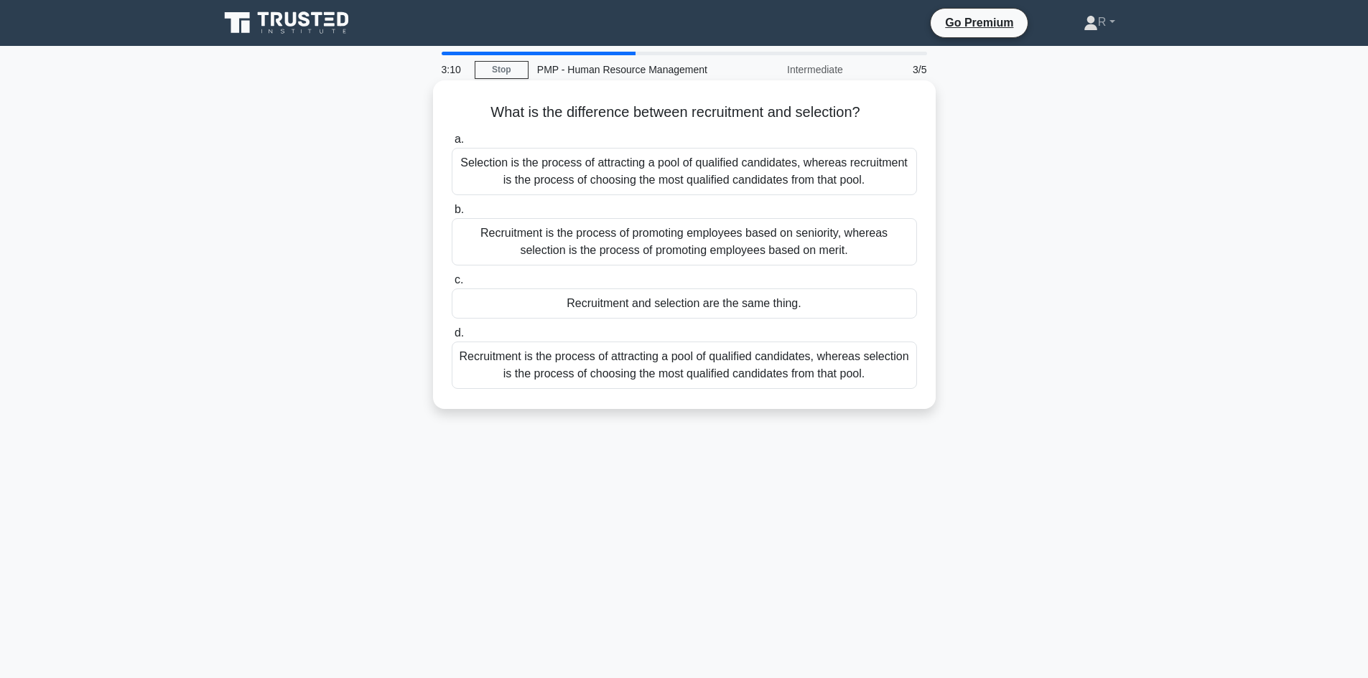
click at [664, 370] on div "Recruitment is the process of attracting a pool of qualified candidates, wherea…" at bounding box center [684, 365] width 465 height 47
click at [452, 338] on input "d. Recruitment is the process of attracting a pool of qualified candidates, whe…" at bounding box center [452, 333] width 0 height 9
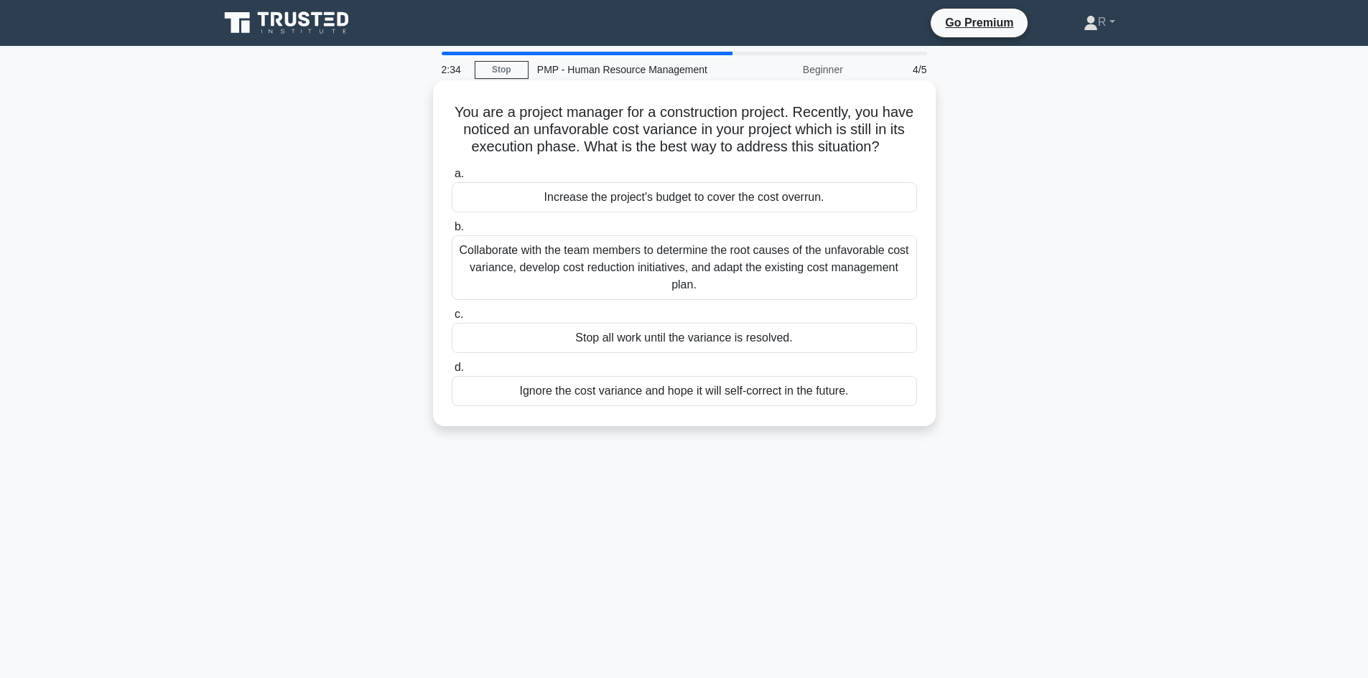
click at [603, 286] on div "Collaborate with the team members to determine the root causes of the unfavorab…" at bounding box center [684, 267] width 465 height 65
click at [452, 232] on input "b. Collaborate with the team members to determine the root causes of the unfavo…" at bounding box center [452, 227] width 0 height 9
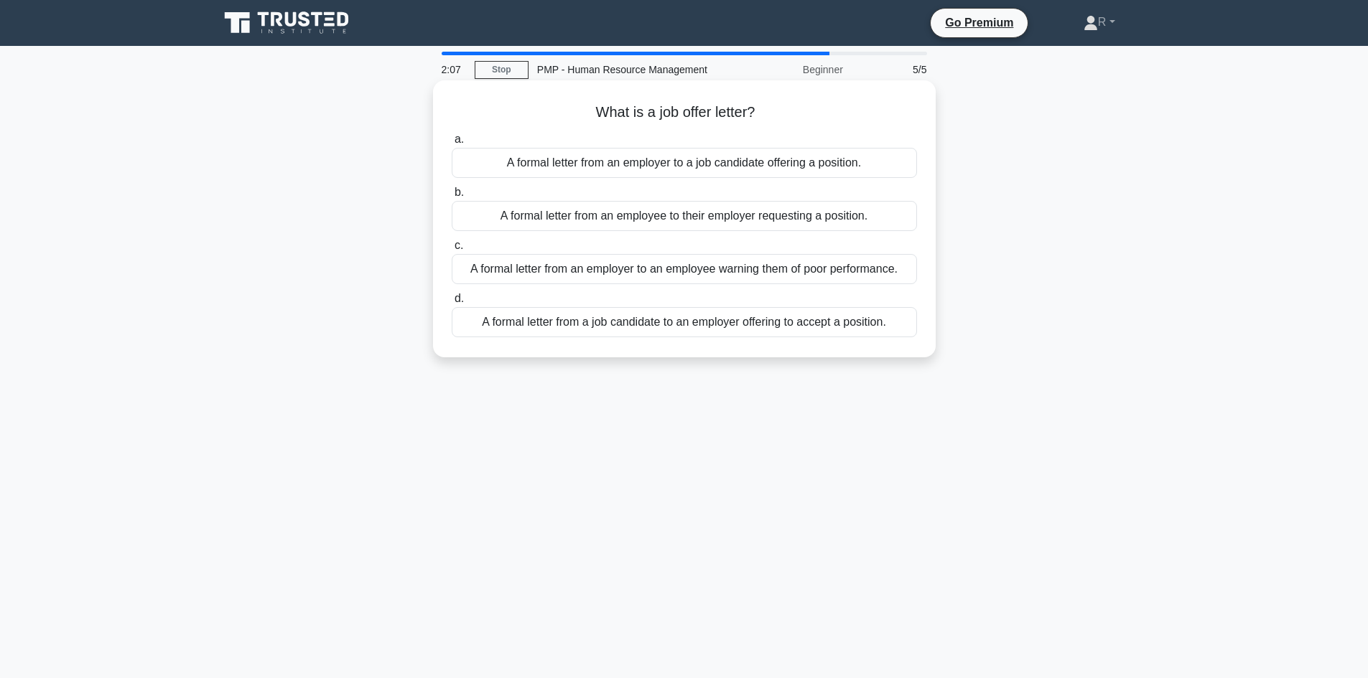
click at [768, 162] on div "A formal letter from an employer to a job candidate offering a position." at bounding box center [684, 163] width 465 height 30
click at [452, 144] on input "a. A formal letter from an employer to a job candidate offering a position." at bounding box center [452, 139] width 0 height 9
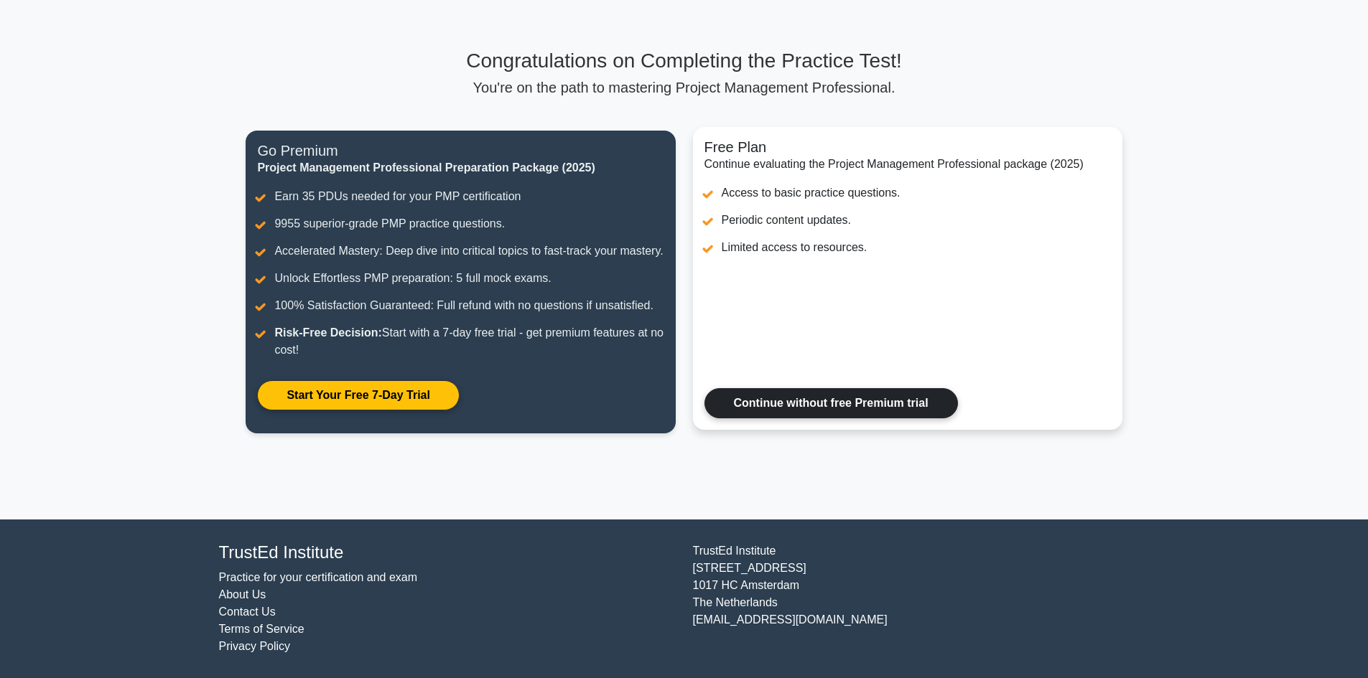
scroll to position [11, 0]
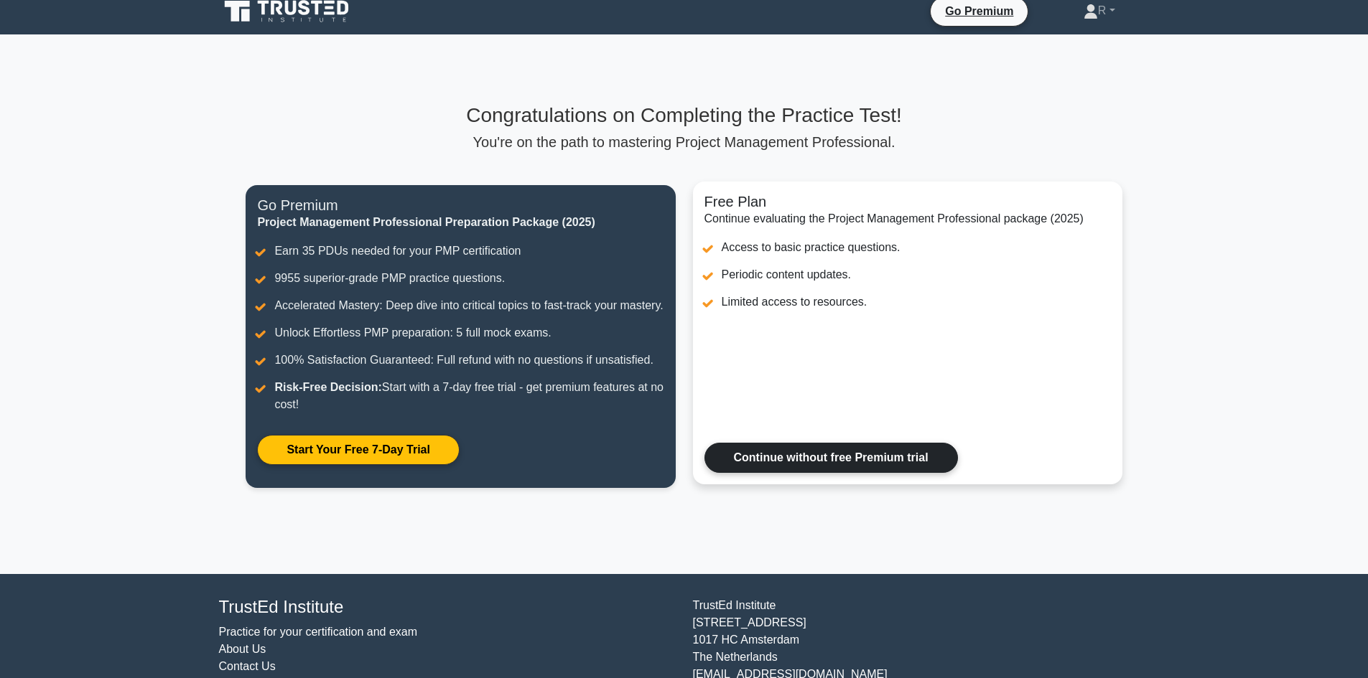
click at [767, 467] on link "Continue without free Premium trial" at bounding box center [830, 458] width 253 height 30
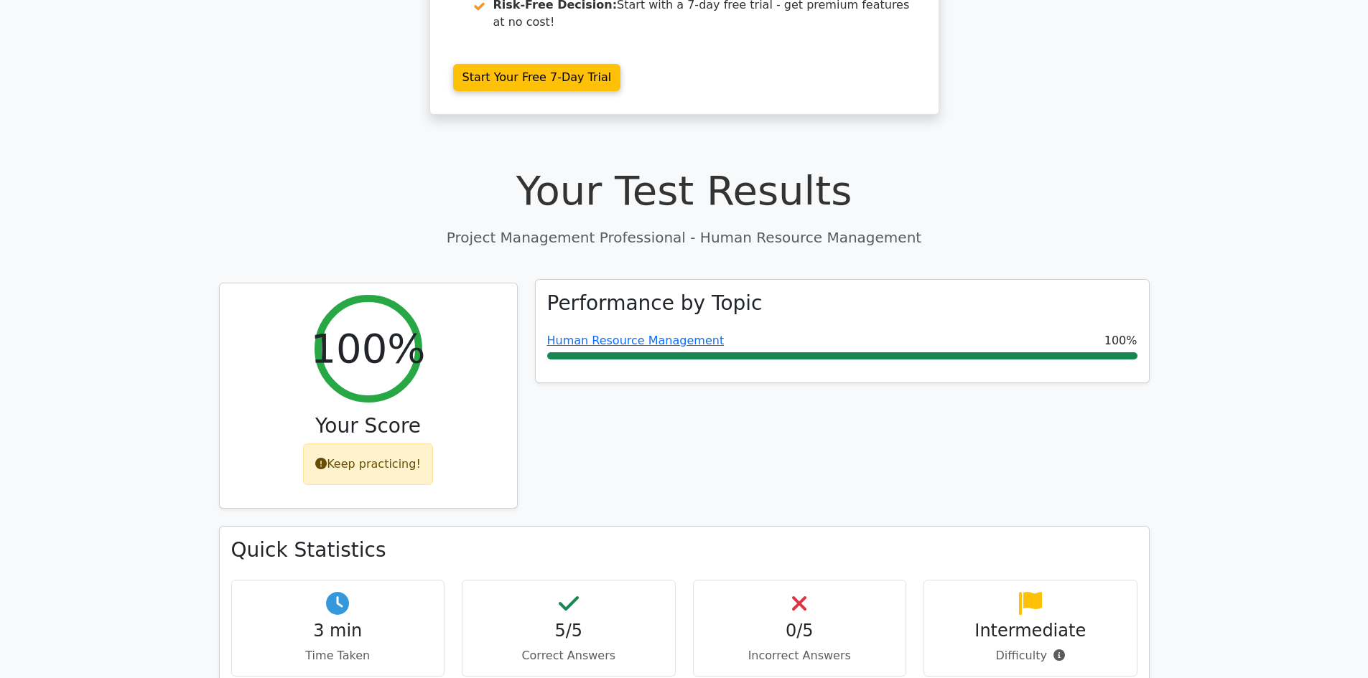
scroll to position [359, 0]
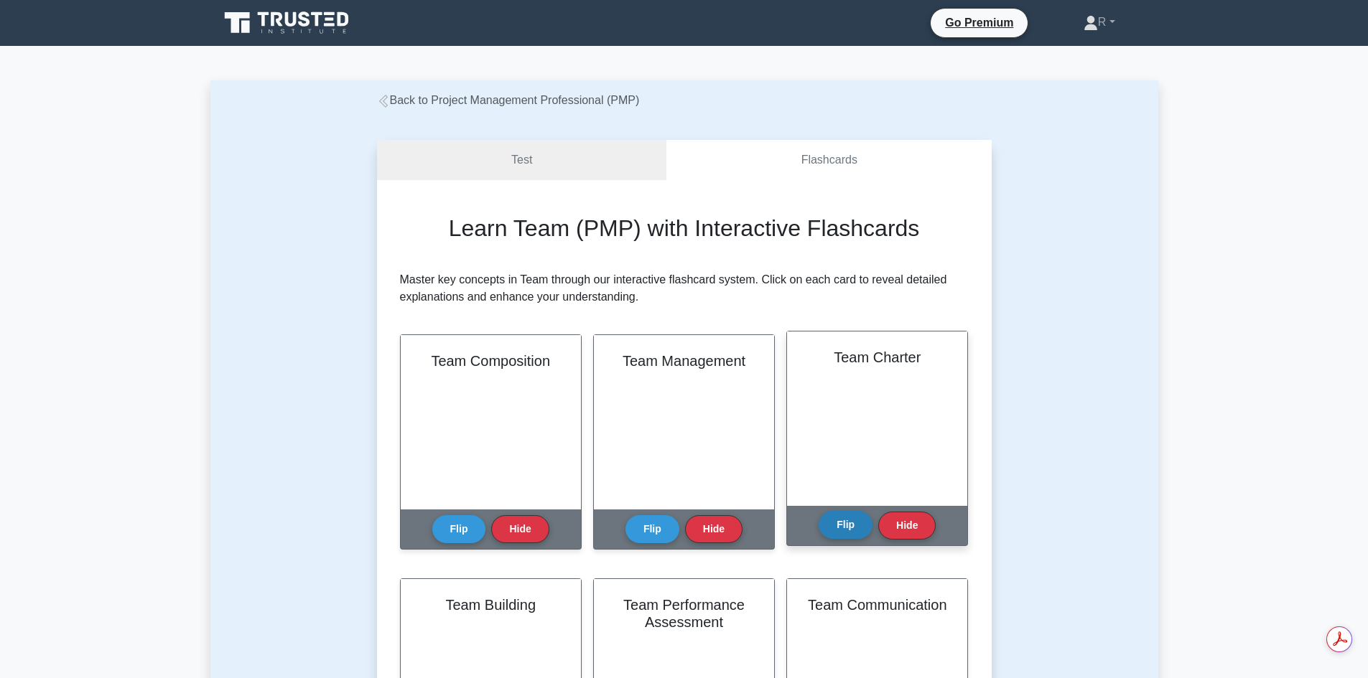
click at [848, 528] on button "Flip" at bounding box center [845, 525] width 54 height 28
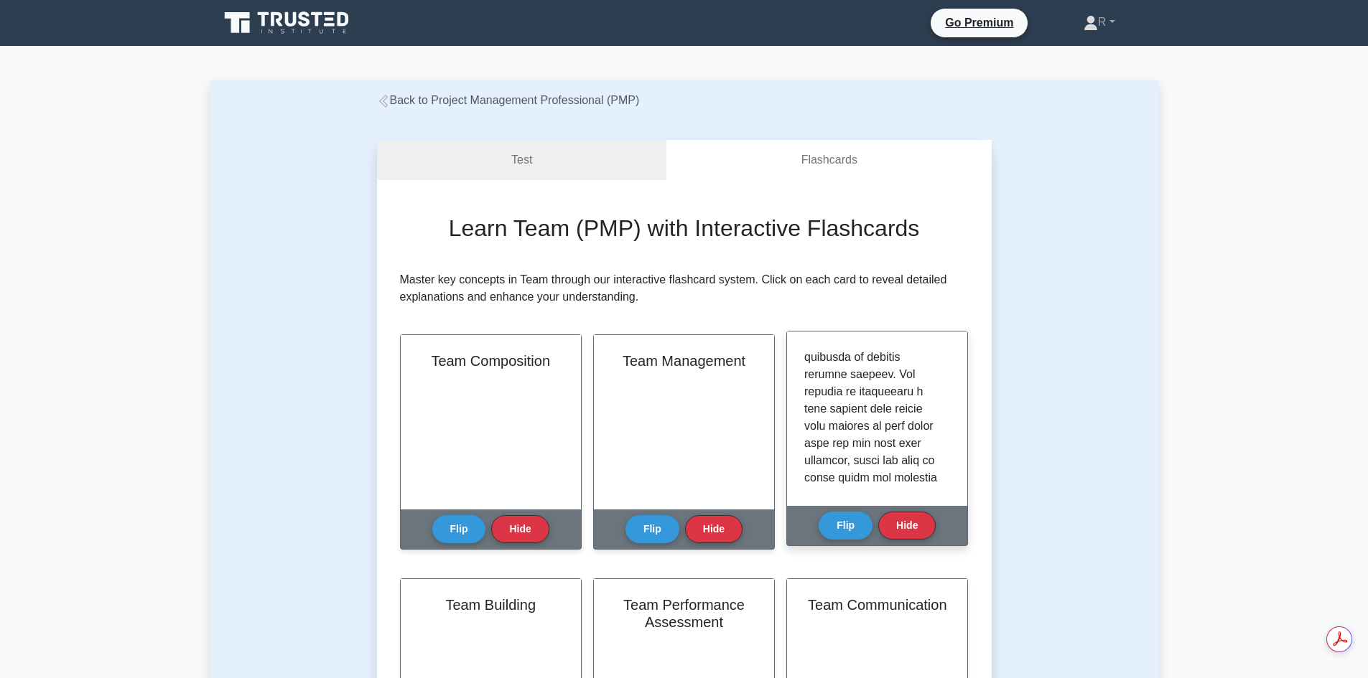
scroll to position [503, 0]
click at [953, 526] on div "Team Charter Flip Hide" at bounding box center [877, 438] width 182 height 215
click at [841, 532] on button "Flip" at bounding box center [845, 525] width 54 height 28
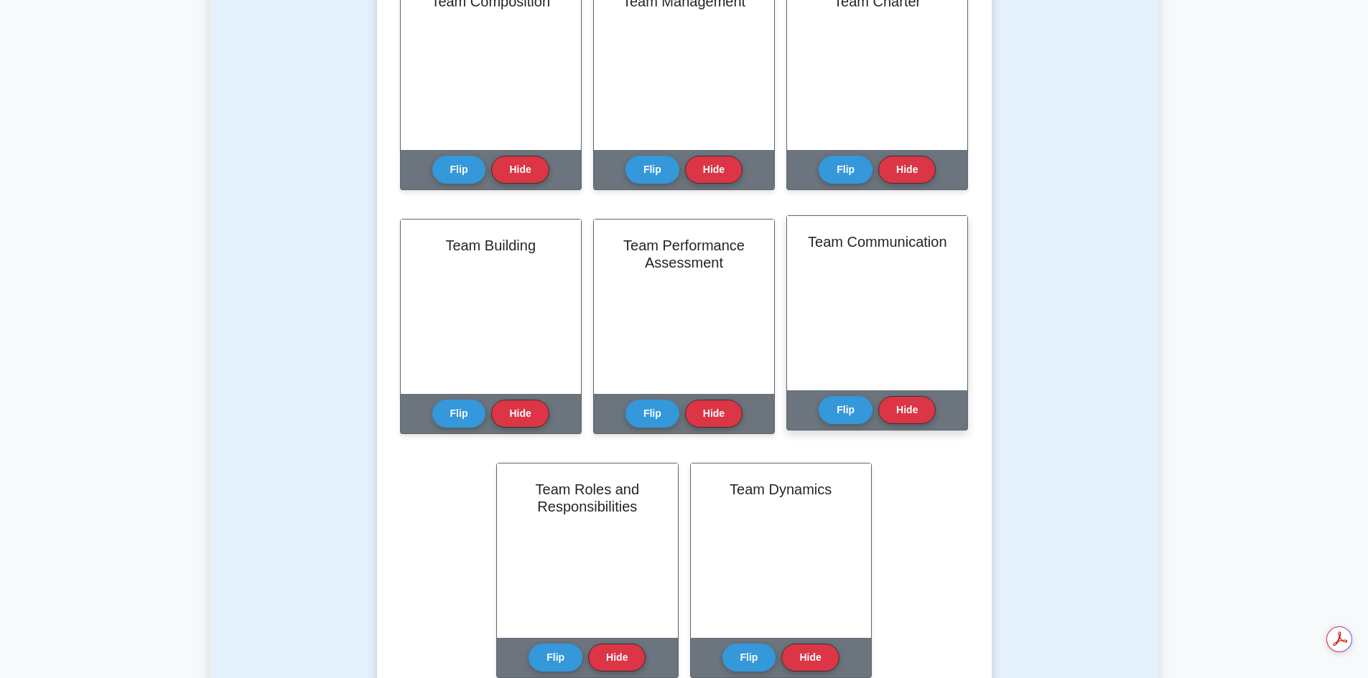
scroll to position [431, 0]
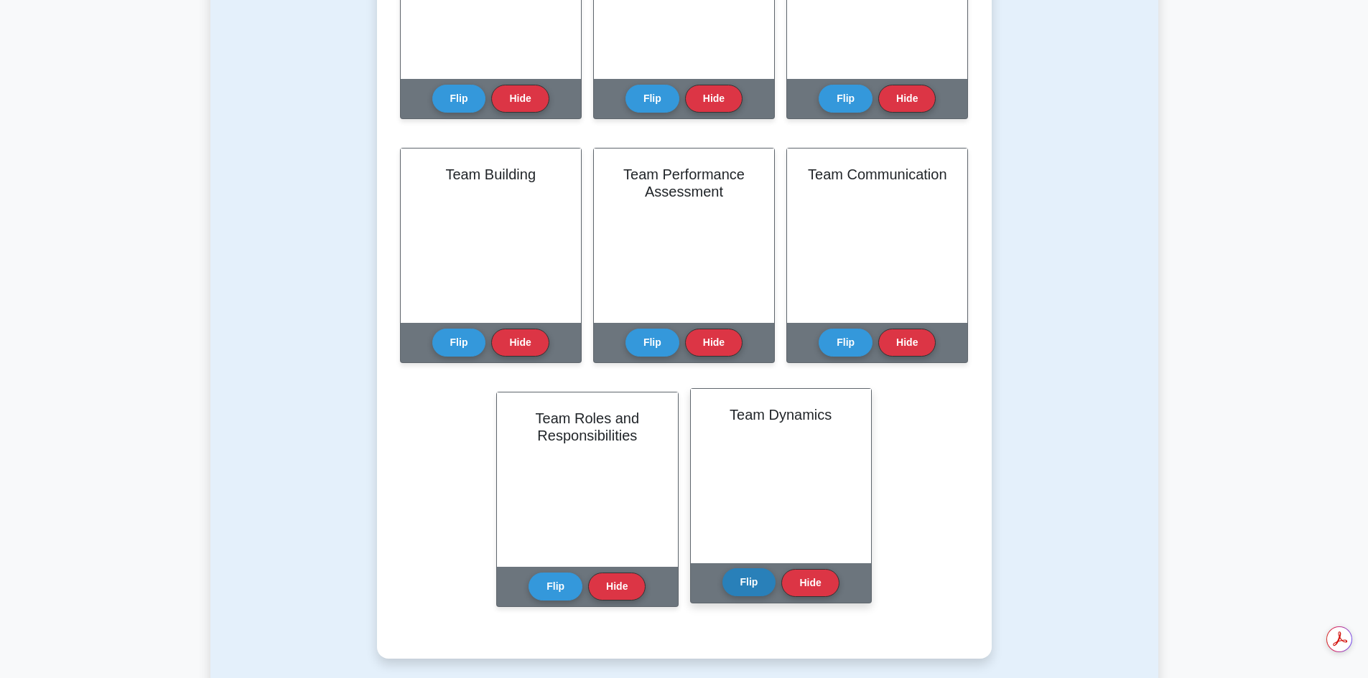
click at [742, 593] on button "Flip" at bounding box center [749, 583] width 54 height 28
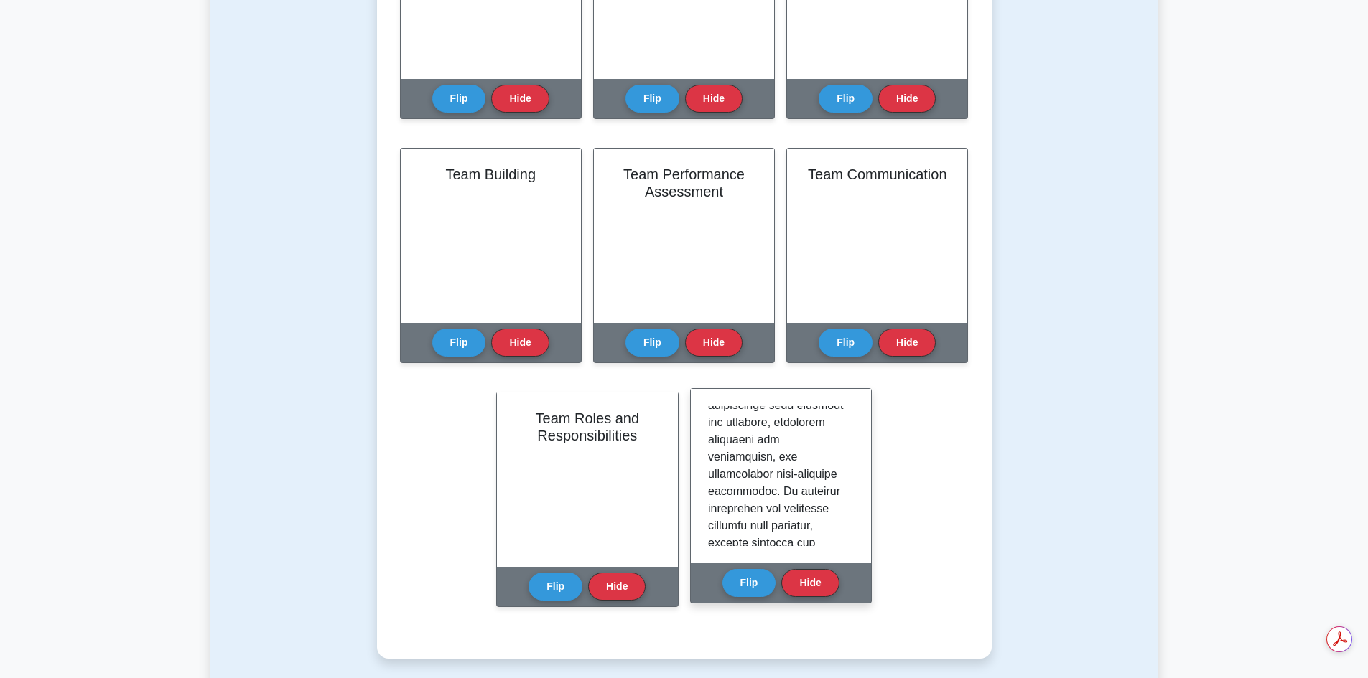
scroll to position [718, 0]
click at [897, 456] on div "Learn Team (PMP) with Interactive Flashcards Master key concepts in Team throug…" at bounding box center [684, 204] width 569 height 840
click at [810, 581] on button "Hide" at bounding box center [809, 583] width 57 height 28
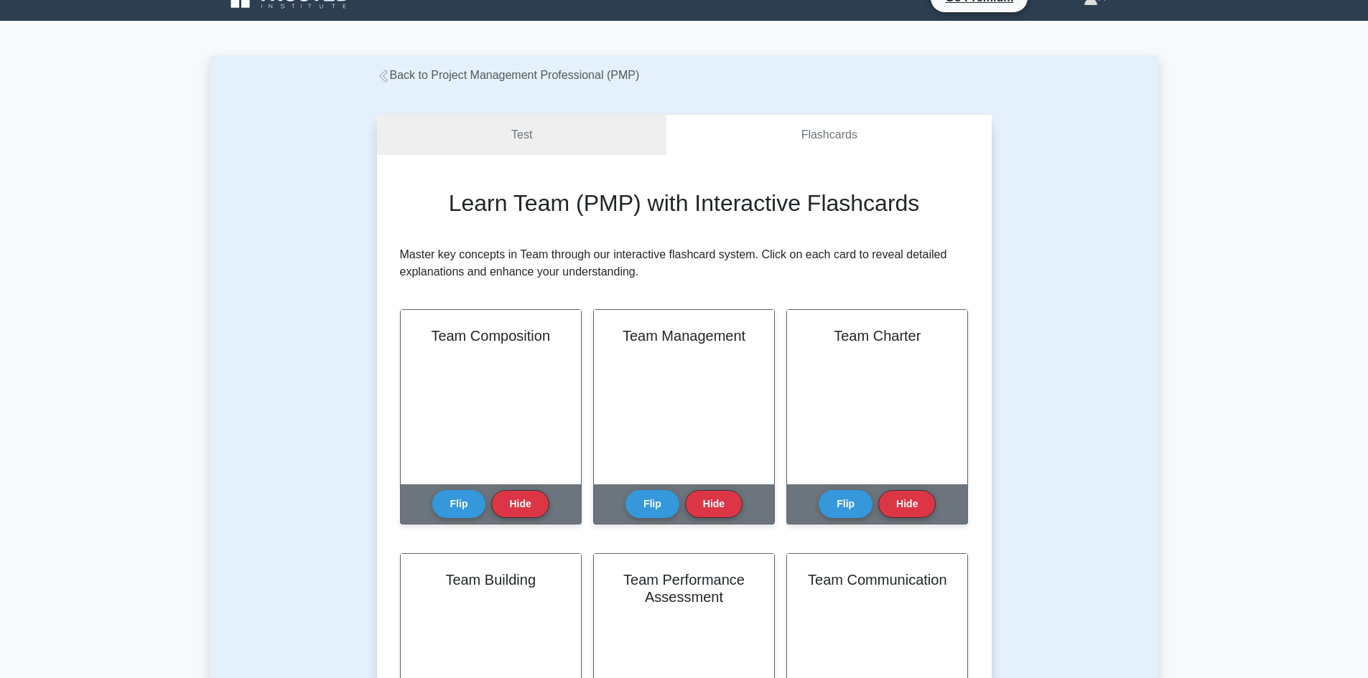
scroll to position [0, 0]
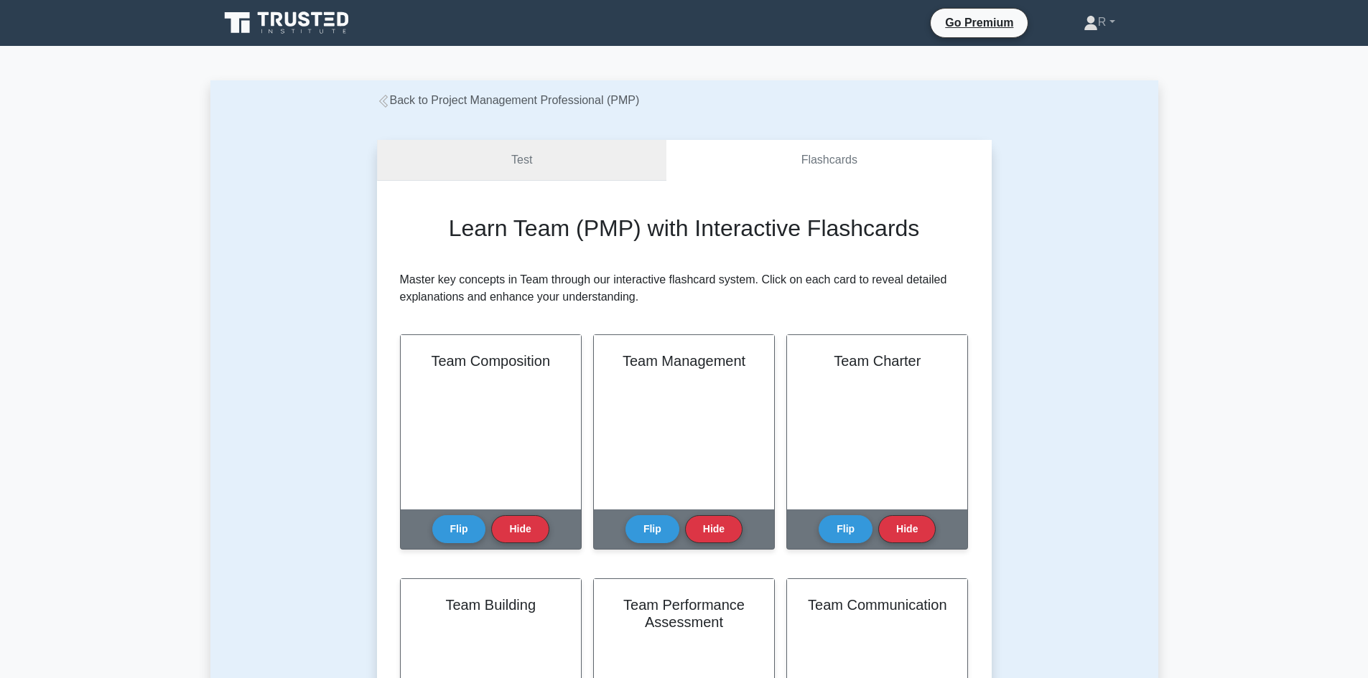
click at [514, 162] on link "Test" at bounding box center [522, 160] width 290 height 41
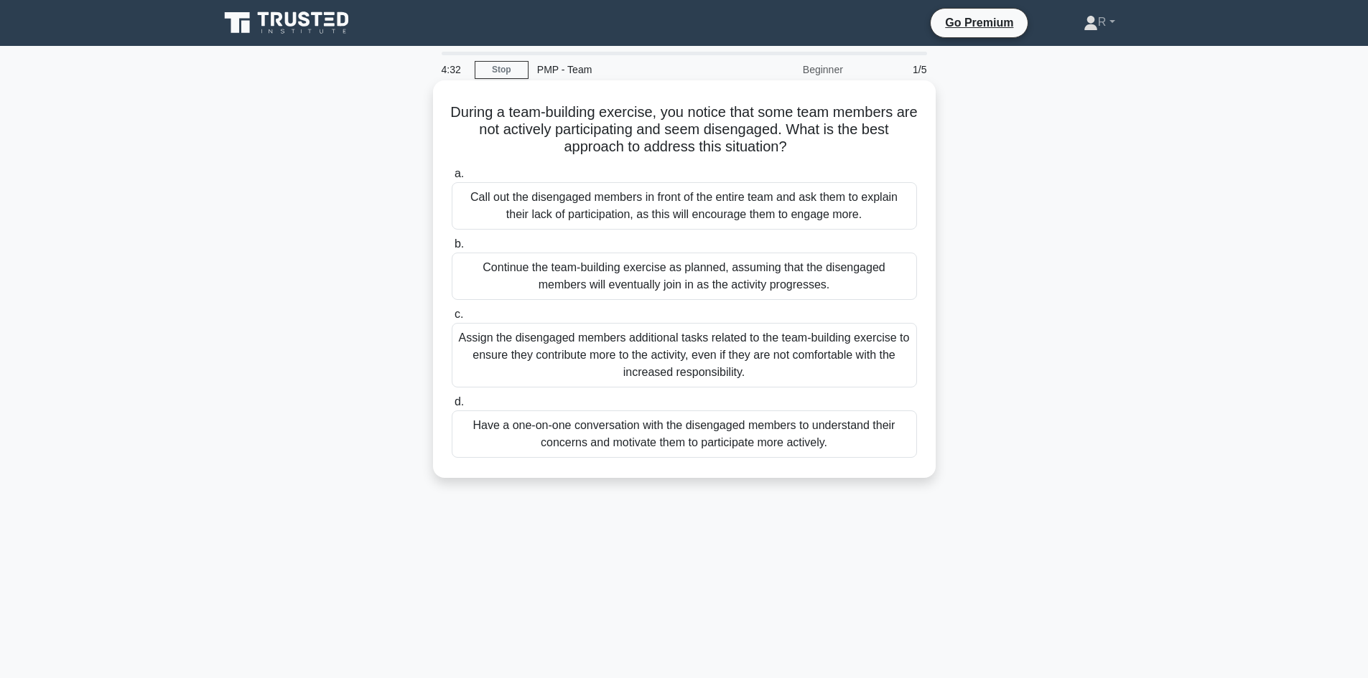
click at [816, 433] on div "Have a one-on-one conversation with the disengaged members to understand their …" at bounding box center [684, 434] width 465 height 47
click at [452, 407] on input "d. Have a one-on-one conversation with the disengaged members to understand the…" at bounding box center [452, 402] width 0 height 9
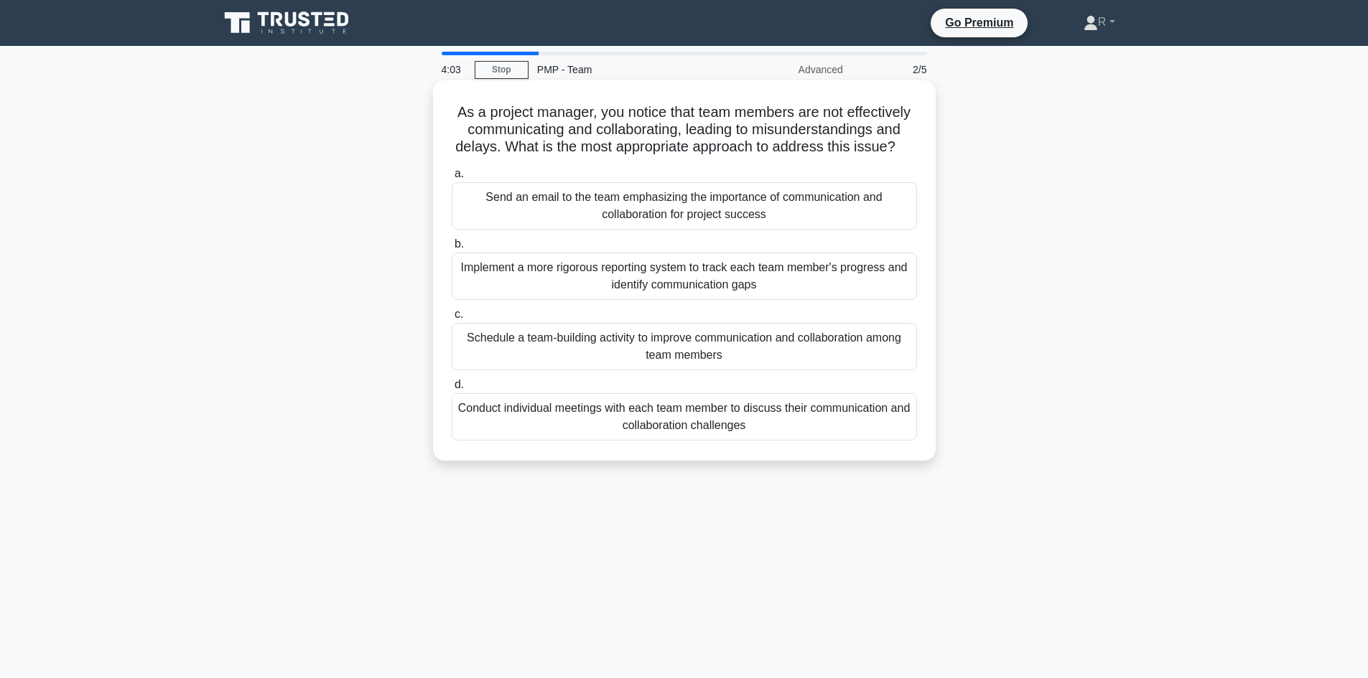
click at [603, 344] on div "Schedule a team-building activity to improve communication and collaboration am…" at bounding box center [684, 346] width 465 height 47
click at [452, 319] on input "c. Schedule a team-building activity to improve communication and collaboration…" at bounding box center [452, 314] width 0 height 9
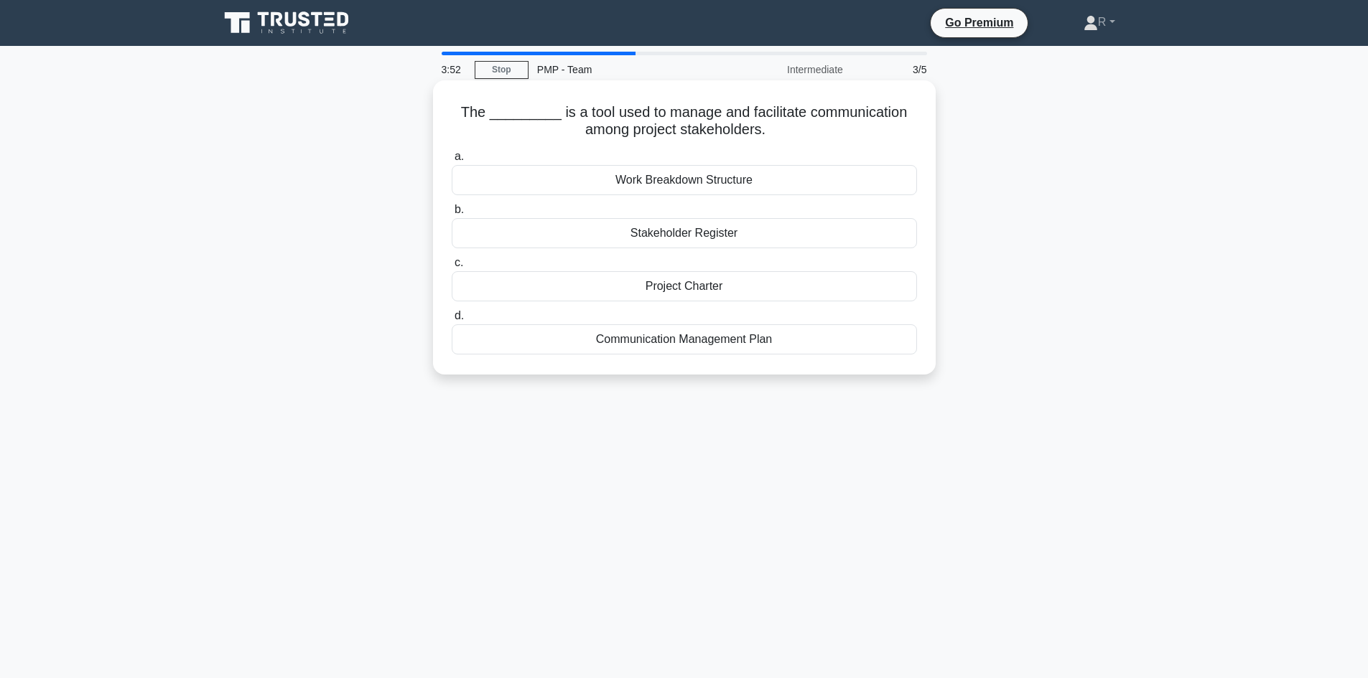
click at [651, 350] on div "Communication Management Plan" at bounding box center [684, 339] width 465 height 30
click at [452, 321] on input "d. Communication Management Plan" at bounding box center [452, 316] width 0 height 9
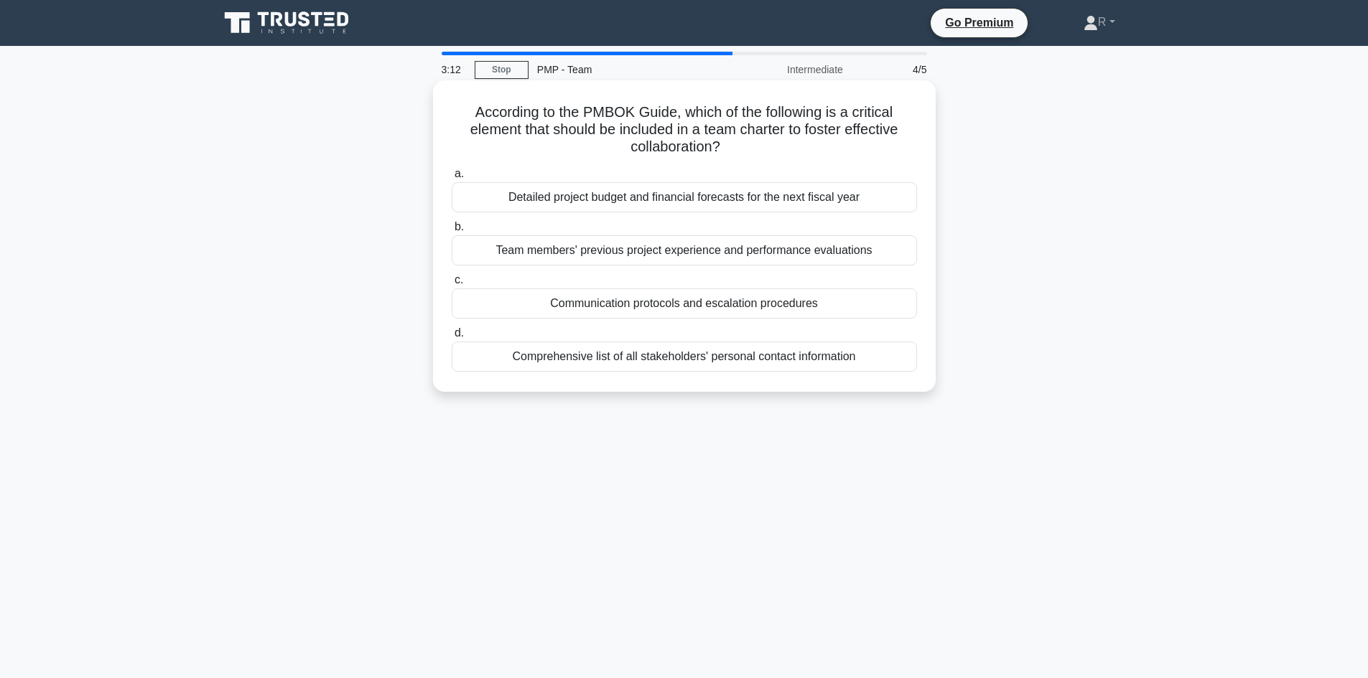
click at [688, 309] on div "Communication protocols and escalation procedures" at bounding box center [684, 304] width 465 height 30
click at [452, 285] on input "c. Communication protocols and escalation procedures" at bounding box center [452, 280] width 0 height 9
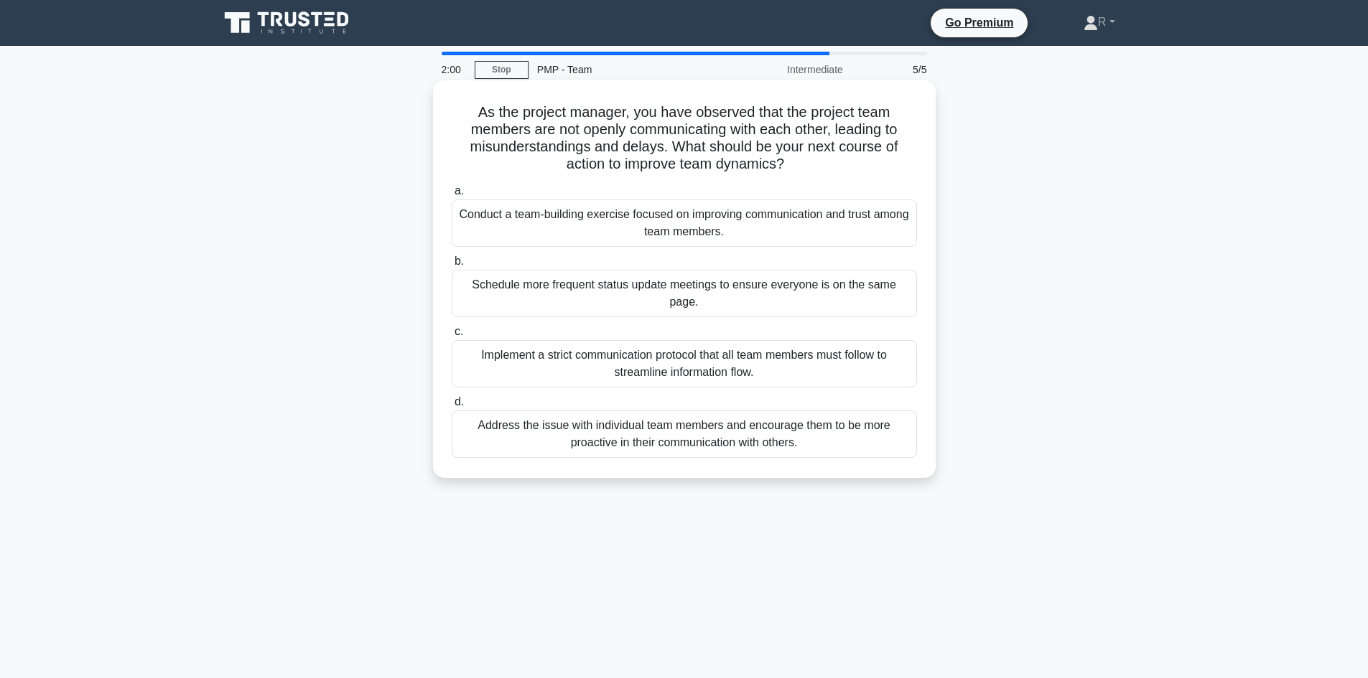
click at [681, 230] on div "Conduct a team-building exercise focused on improving communication and trust a…" at bounding box center [684, 223] width 465 height 47
click at [452, 196] on input "a. Conduct a team-building exercise focused on improving communication and trus…" at bounding box center [452, 191] width 0 height 9
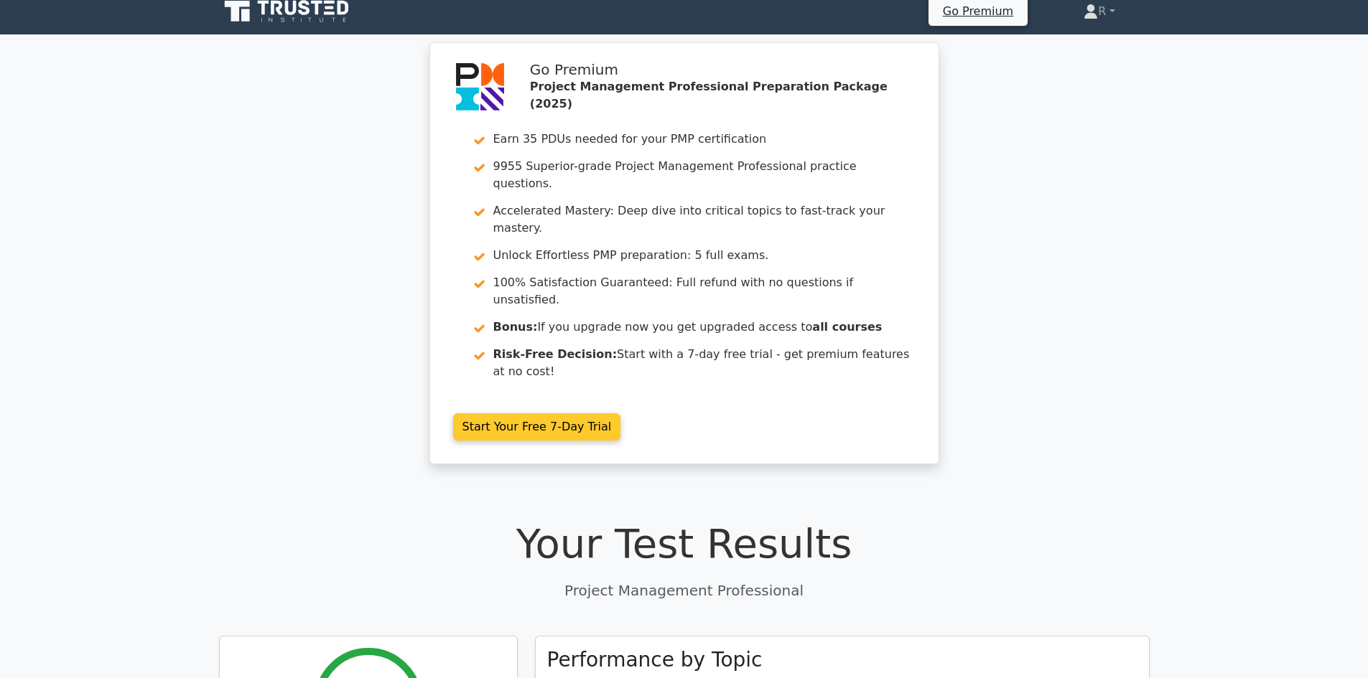
scroll to position [3, 0]
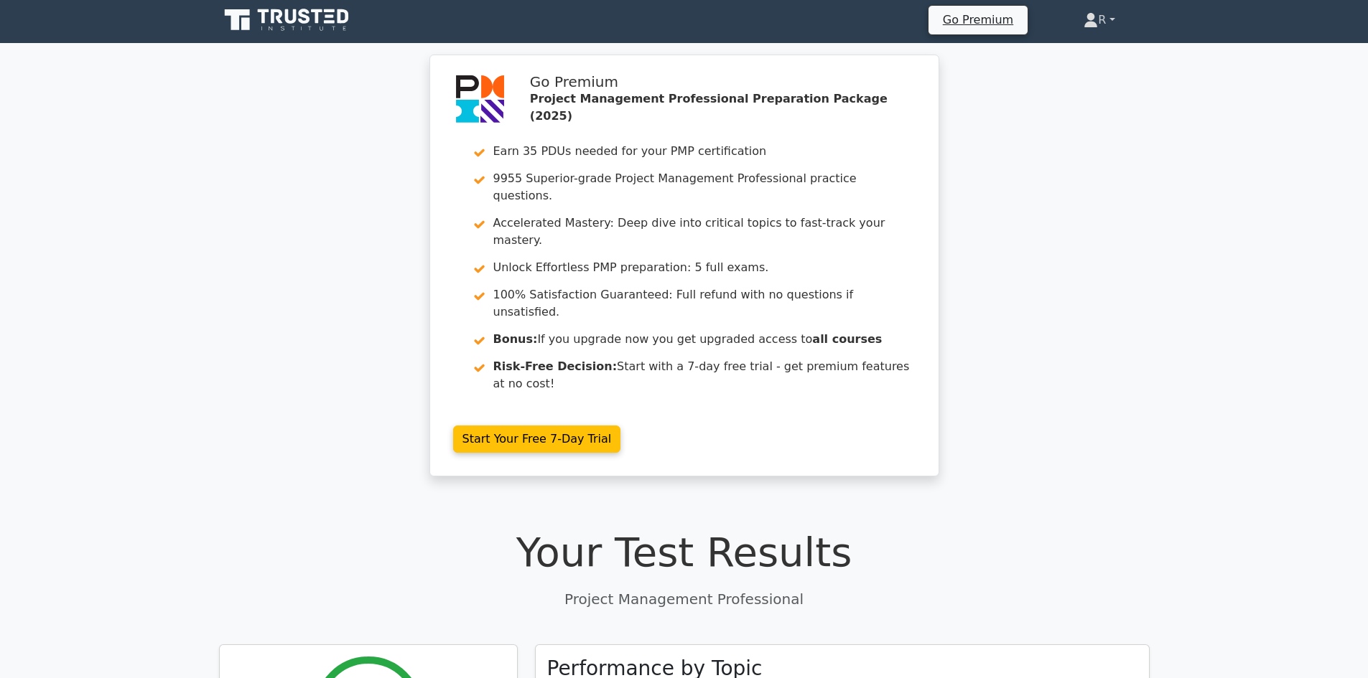
click at [1113, 18] on link "R" at bounding box center [1099, 20] width 100 height 29
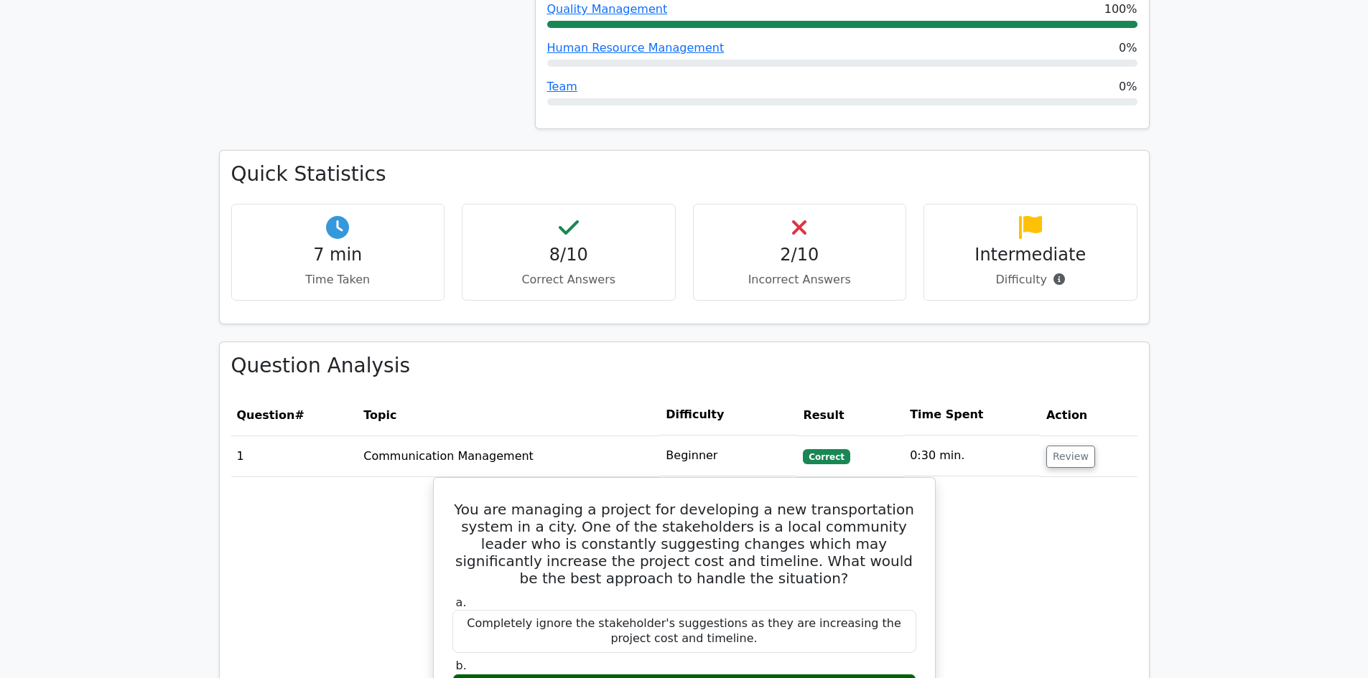
scroll to position [649, 0]
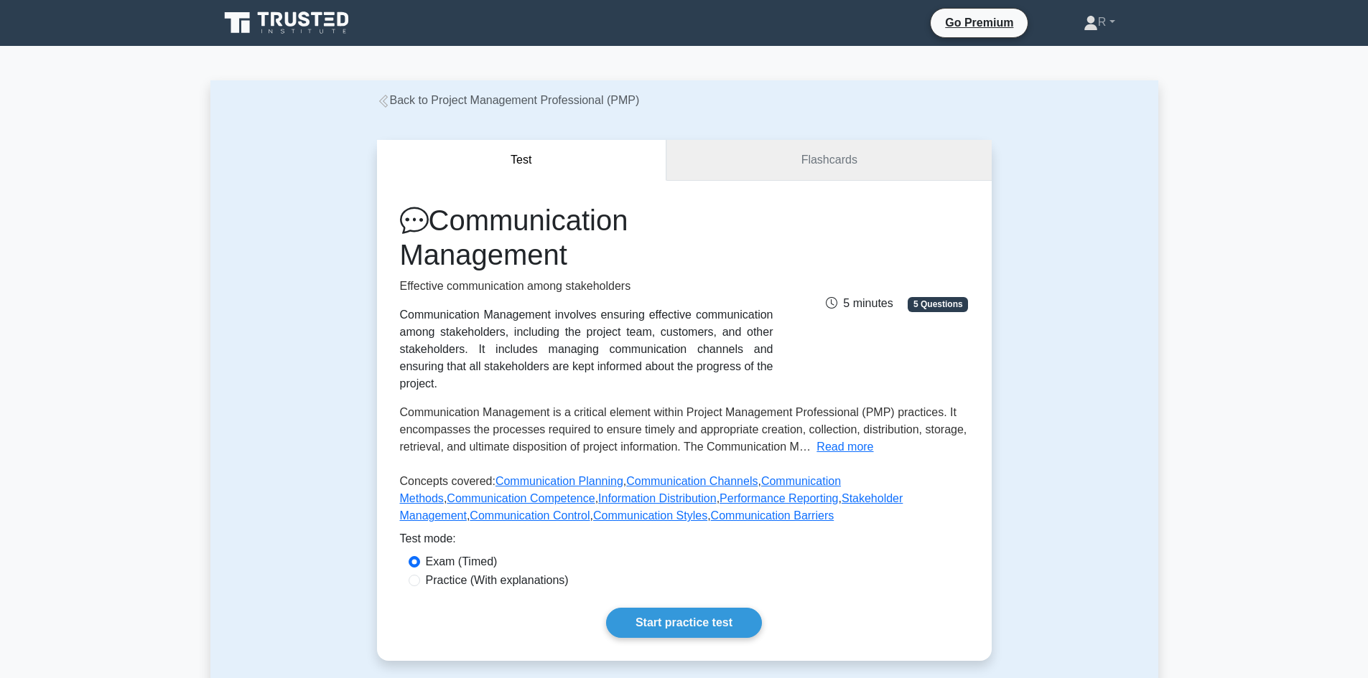
click at [816, 154] on link "Flashcards" at bounding box center [828, 160] width 324 height 41
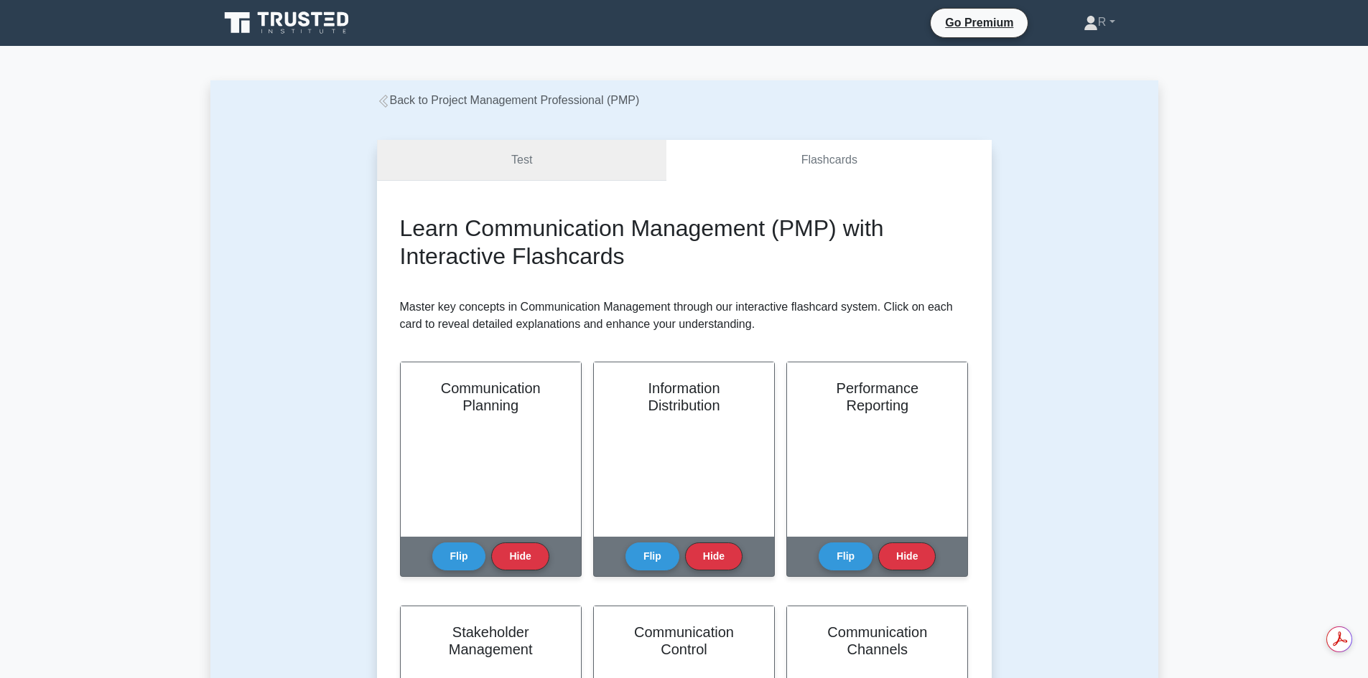
click at [555, 163] on link "Test" at bounding box center [522, 160] width 290 height 41
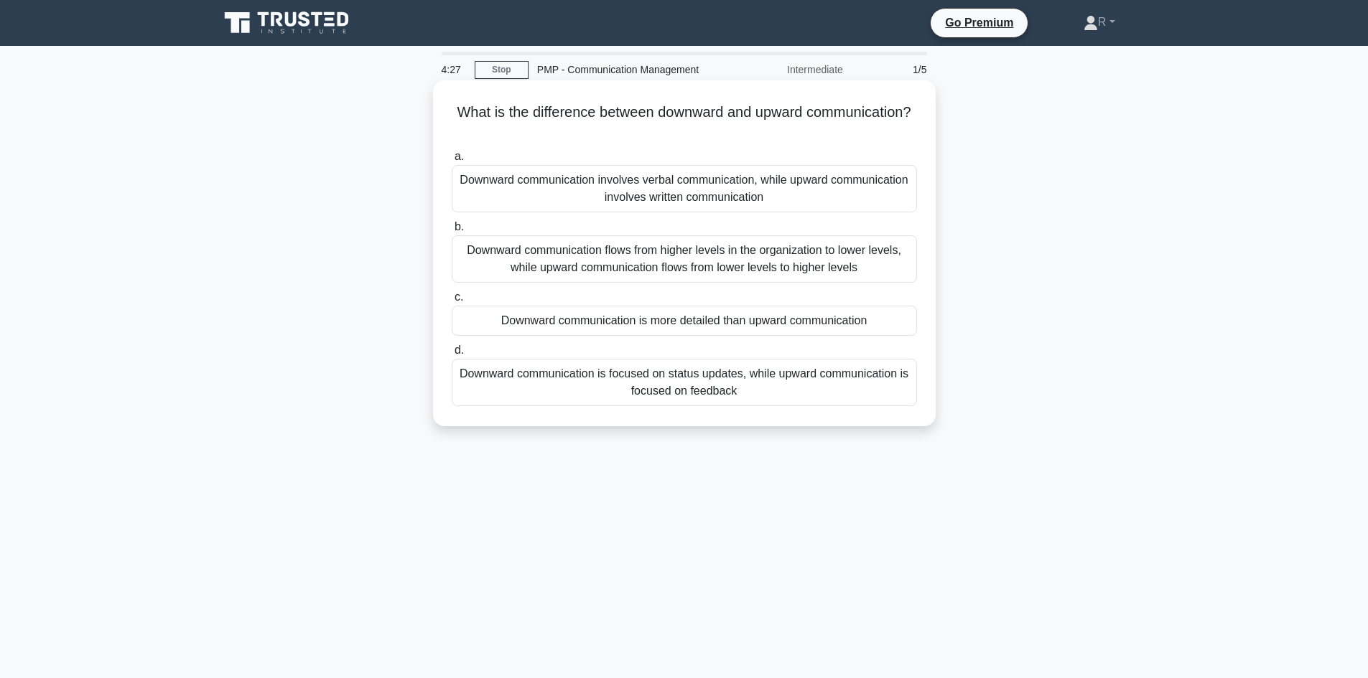
click at [693, 263] on div "Downward communication flows from higher levels in the organization to lower le…" at bounding box center [684, 258] width 465 height 47
click at [452, 232] on input "b. Downward communication flows from higher levels in the organization to lower…" at bounding box center [452, 227] width 0 height 9
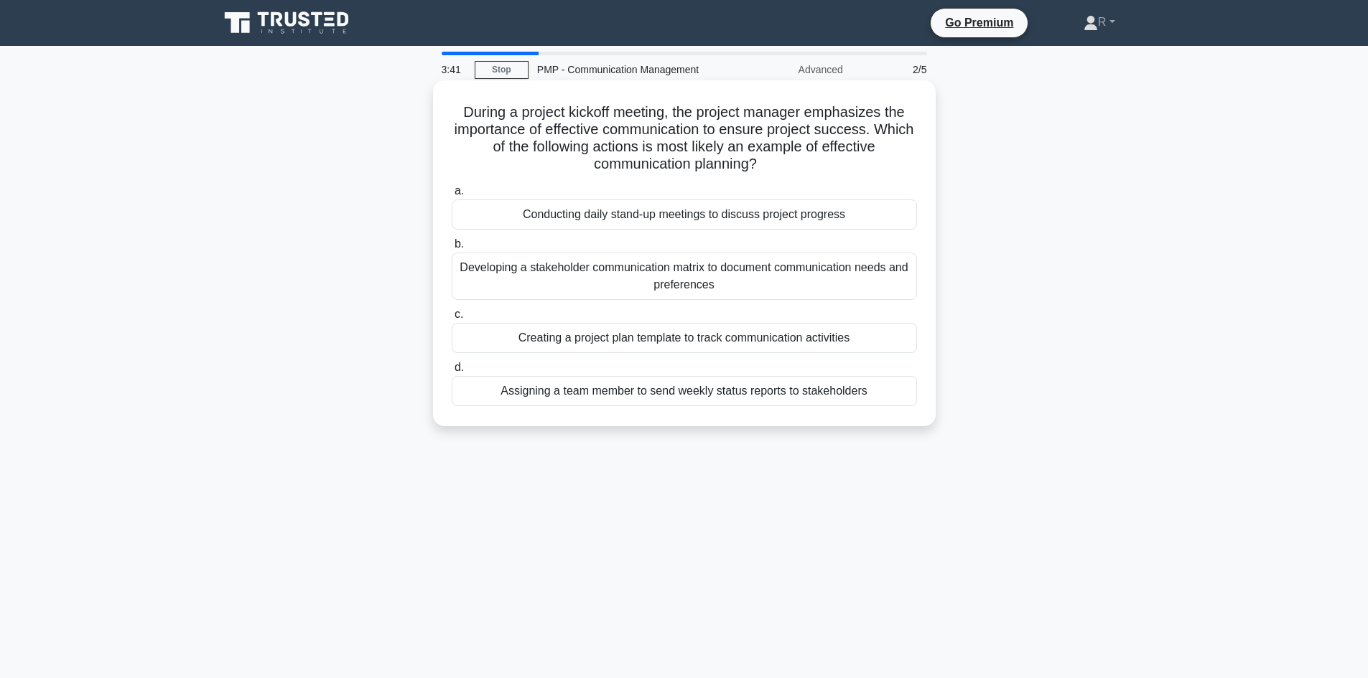
click at [663, 275] on div "Developing a stakeholder communication matrix to document communication needs a…" at bounding box center [684, 276] width 465 height 47
click at [452, 249] on input "b. Developing a stakeholder communication matrix to document communication need…" at bounding box center [452, 244] width 0 height 9
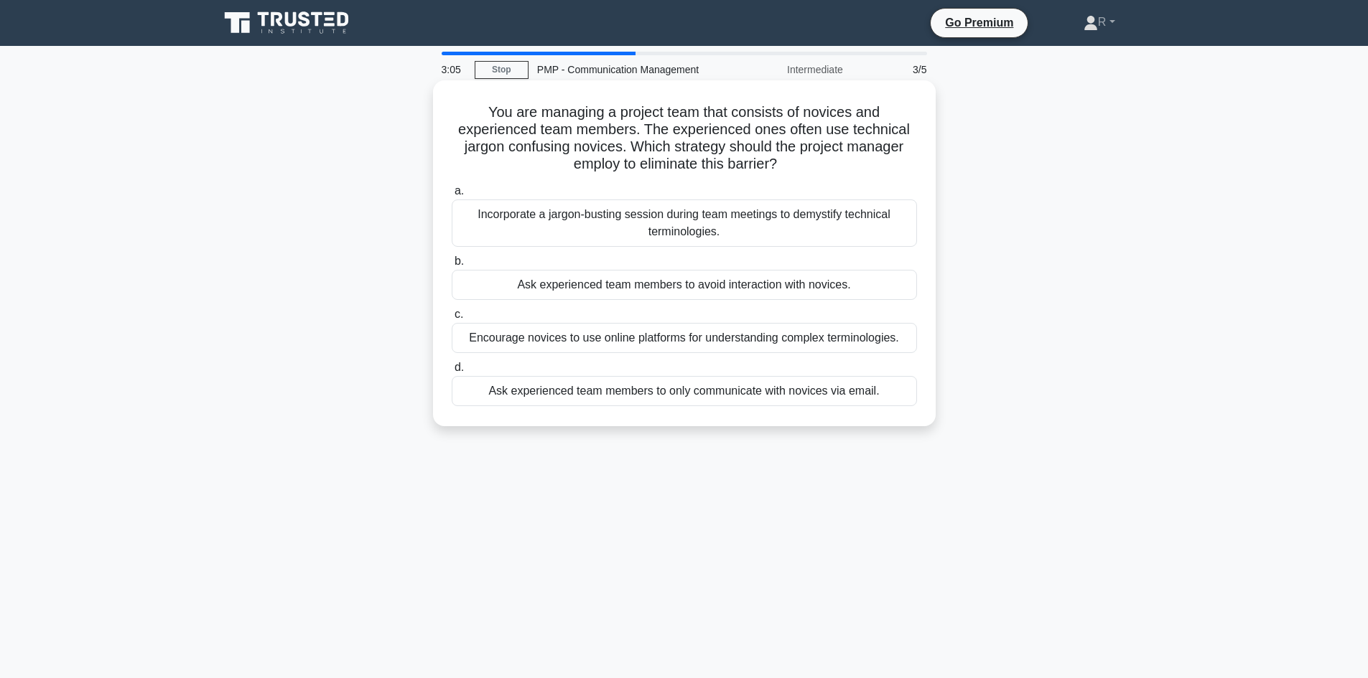
click at [836, 224] on div "Incorporate a jargon-busting session during team meetings to demystify technica…" at bounding box center [684, 223] width 465 height 47
click at [452, 196] on input "a. Incorporate a jargon-busting session during team meetings to demystify techn…" at bounding box center [452, 191] width 0 height 9
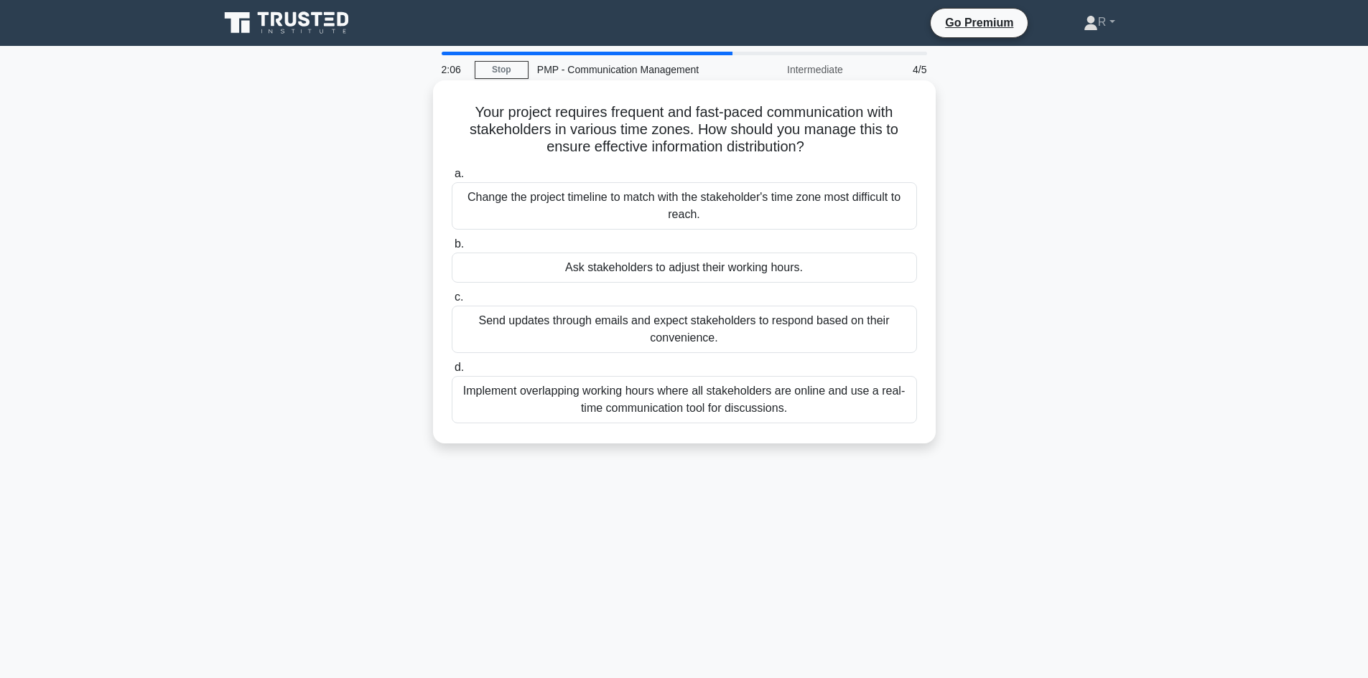
click at [742, 403] on div "Implement overlapping working hours where all stakeholders are online and use a…" at bounding box center [684, 399] width 465 height 47
click at [452, 373] on input "d. Implement overlapping working hours where all stakeholders are online and us…" at bounding box center [452, 367] width 0 height 9
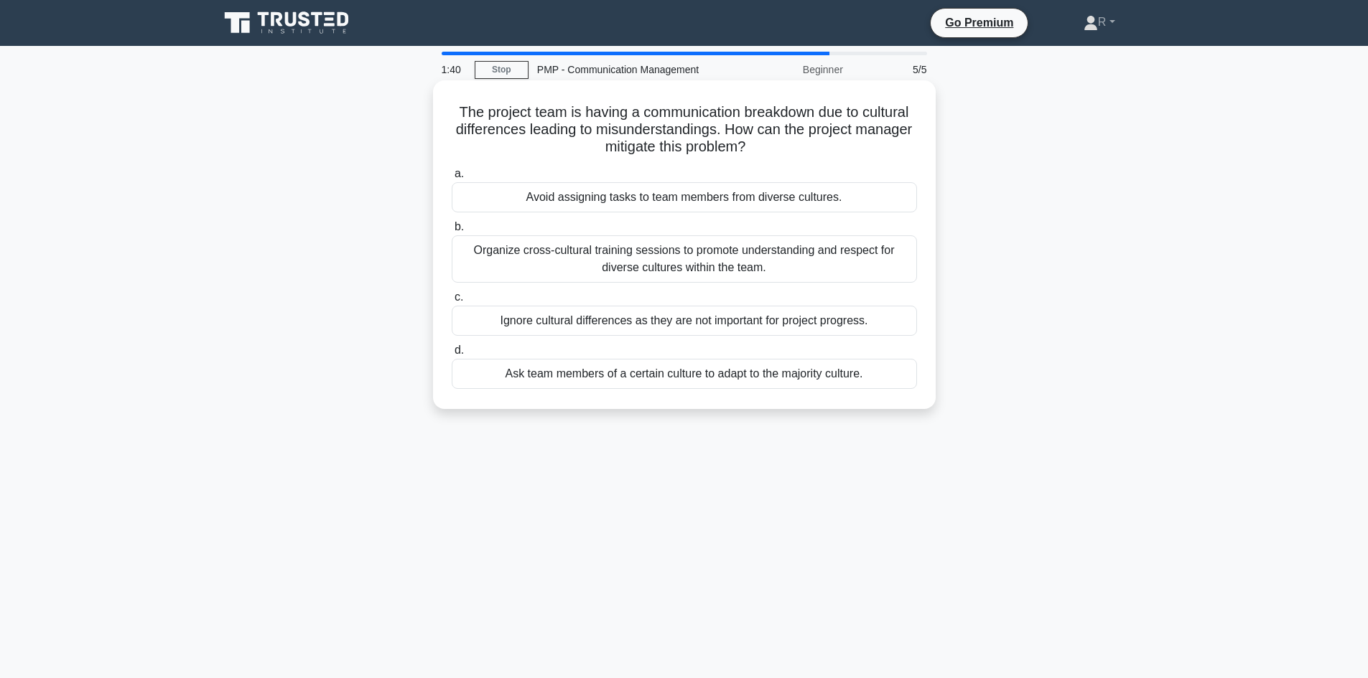
click at [710, 267] on div "Organize cross-cultural training sessions to promote understanding and respect …" at bounding box center [684, 258] width 465 height 47
click at [452, 232] on input "b. Organize cross-cultural training sessions to promote understanding and respe…" at bounding box center [452, 227] width 0 height 9
